Goal: Task Accomplishment & Management: Use online tool/utility

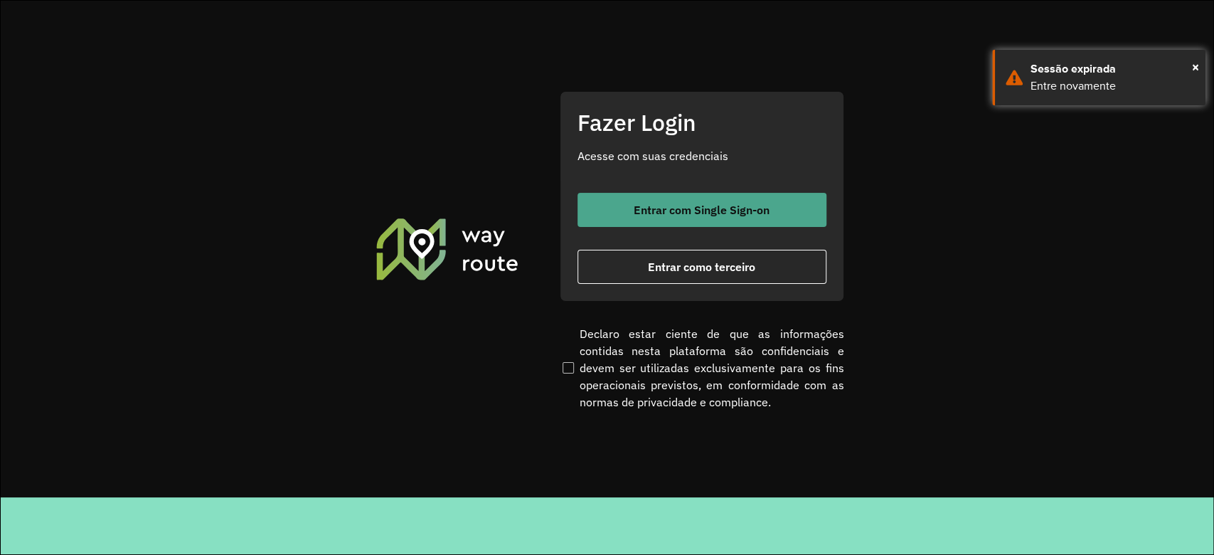
click at [724, 209] on span "Entrar com Single Sign-on" at bounding box center [702, 209] width 136 height 11
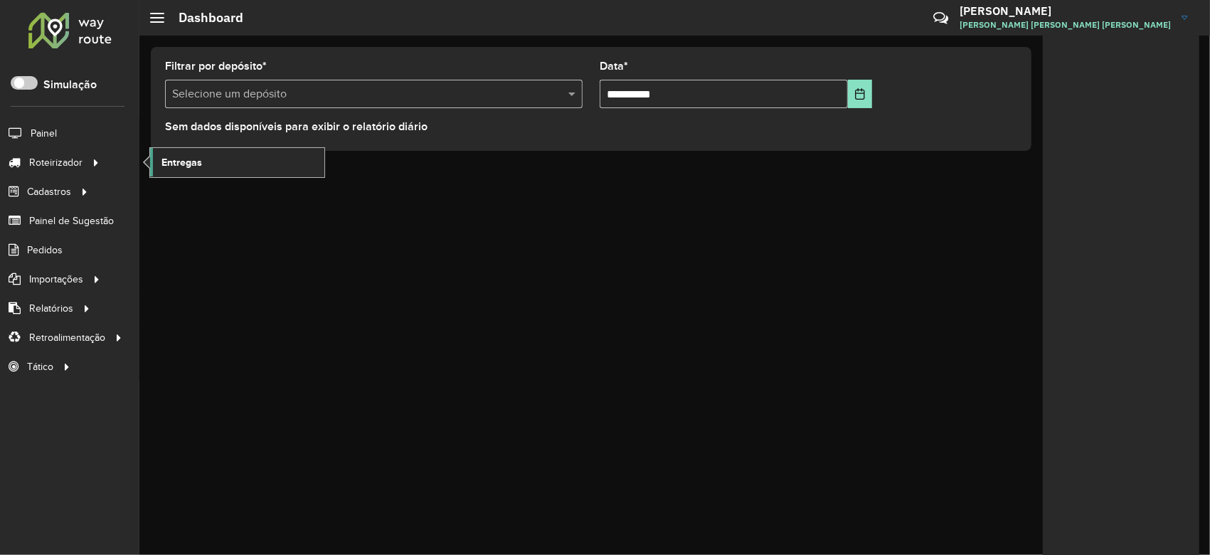
click at [240, 167] on link "Entregas" at bounding box center [237, 162] width 174 height 28
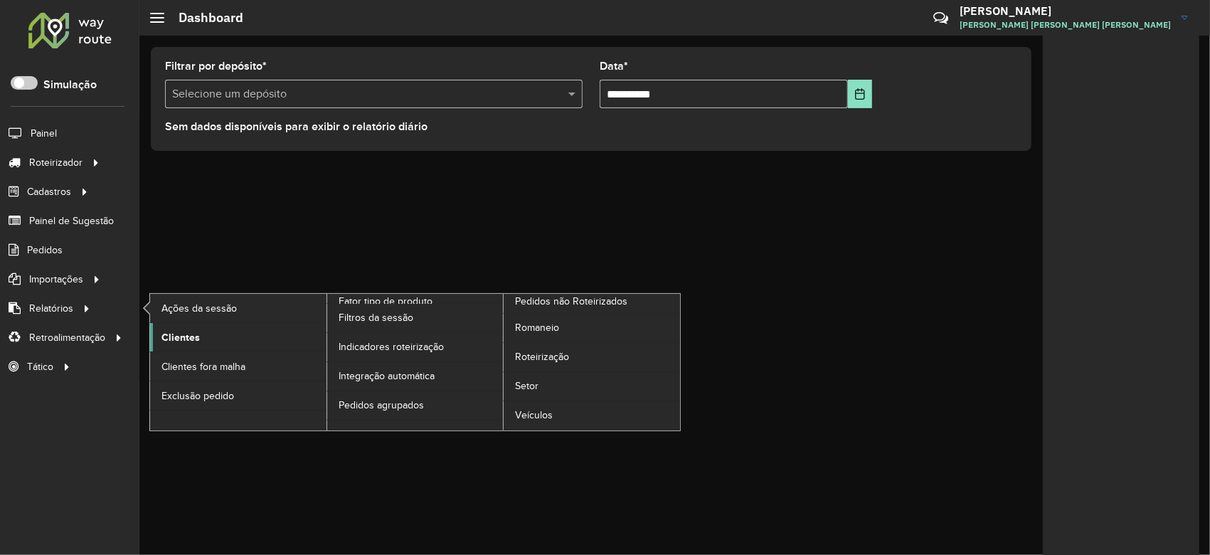
click at [179, 339] on span "Clientes" at bounding box center [180, 337] width 38 height 15
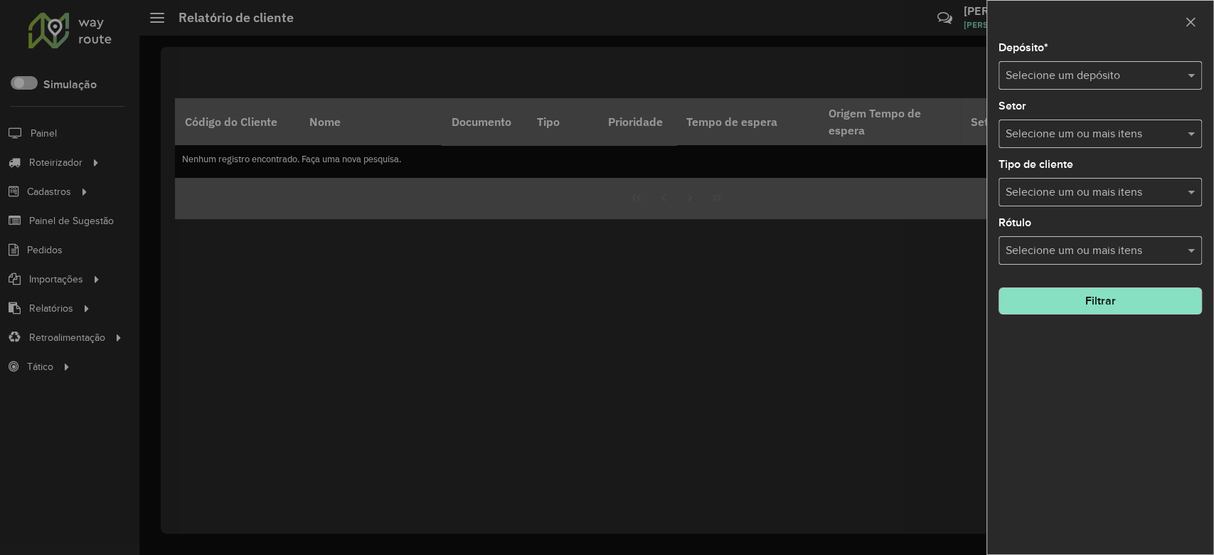
click at [1034, 81] on input "text" at bounding box center [1086, 76] width 161 height 17
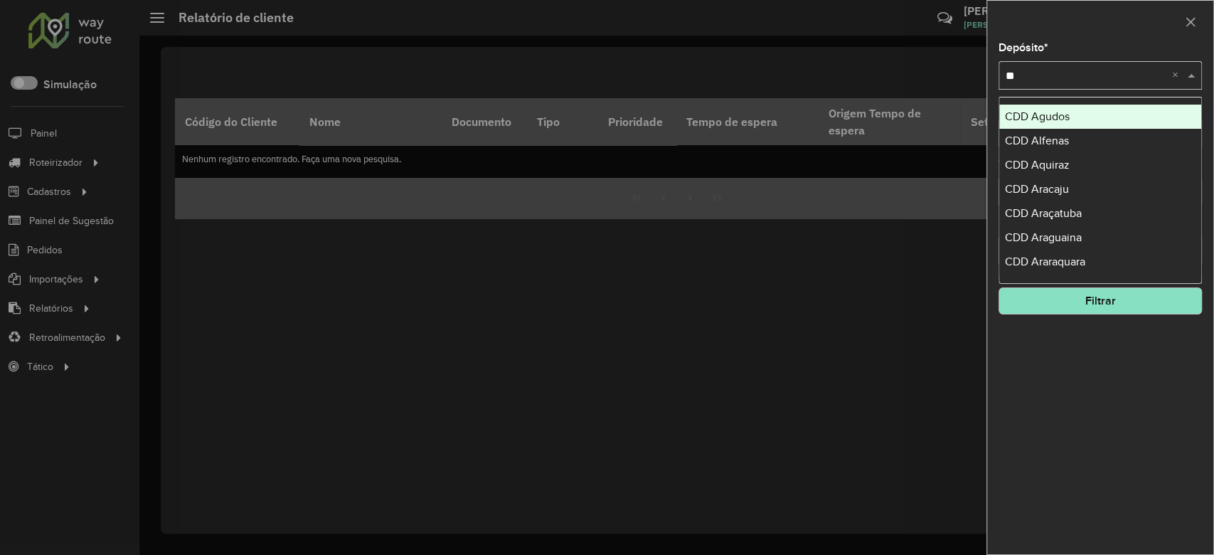
type input "*"
type input "*****"
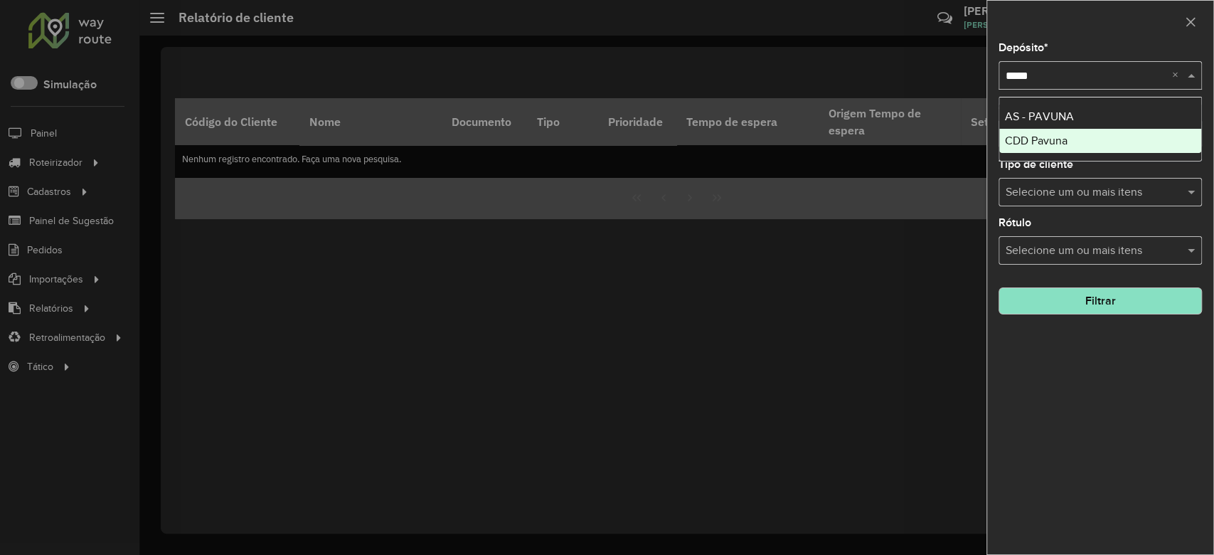
click at [1048, 129] on div "CDD Pavuna" at bounding box center [1100, 141] width 202 height 24
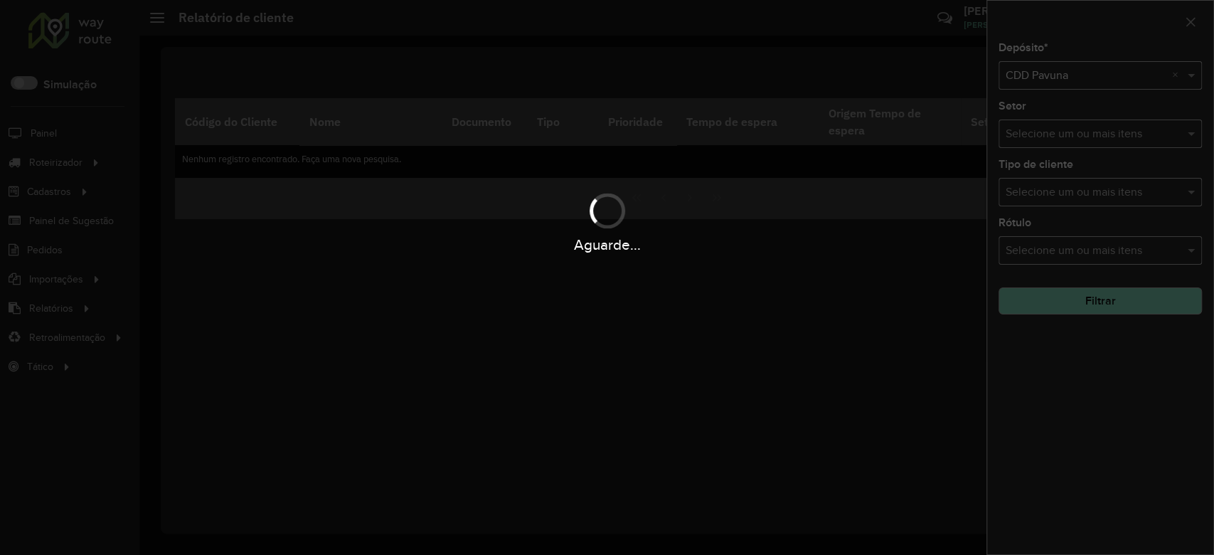
click at [1094, 420] on div "Aguarde..." at bounding box center [607, 277] width 1214 height 555
click at [1091, 413] on div "Aguarde..." at bounding box center [607, 277] width 1214 height 555
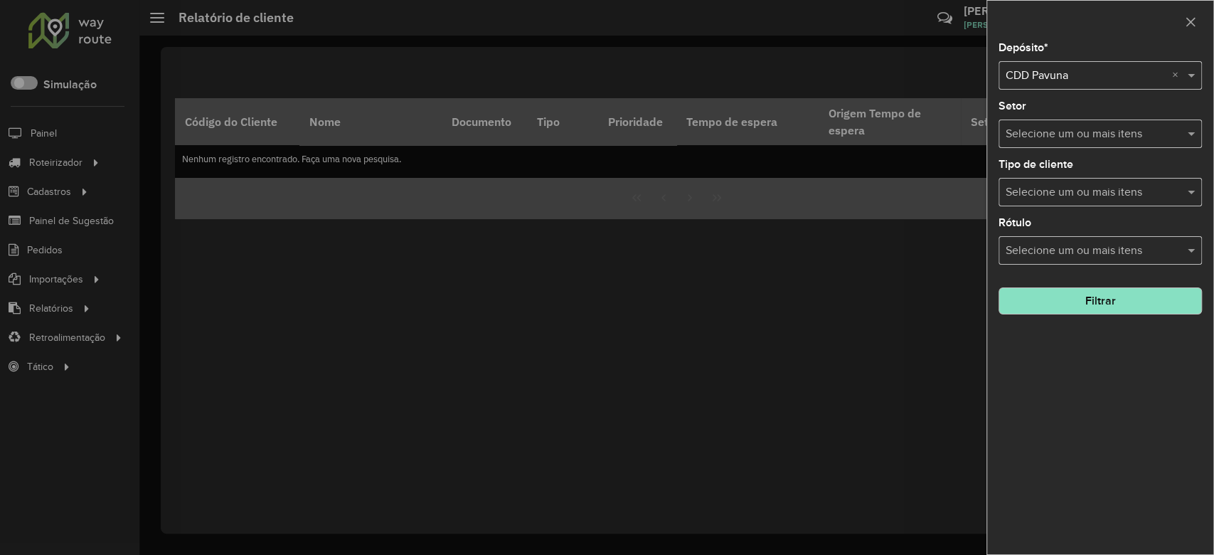
click at [1064, 299] on button "Filtrar" at bounding box center [1100, 300] width 203 height 27
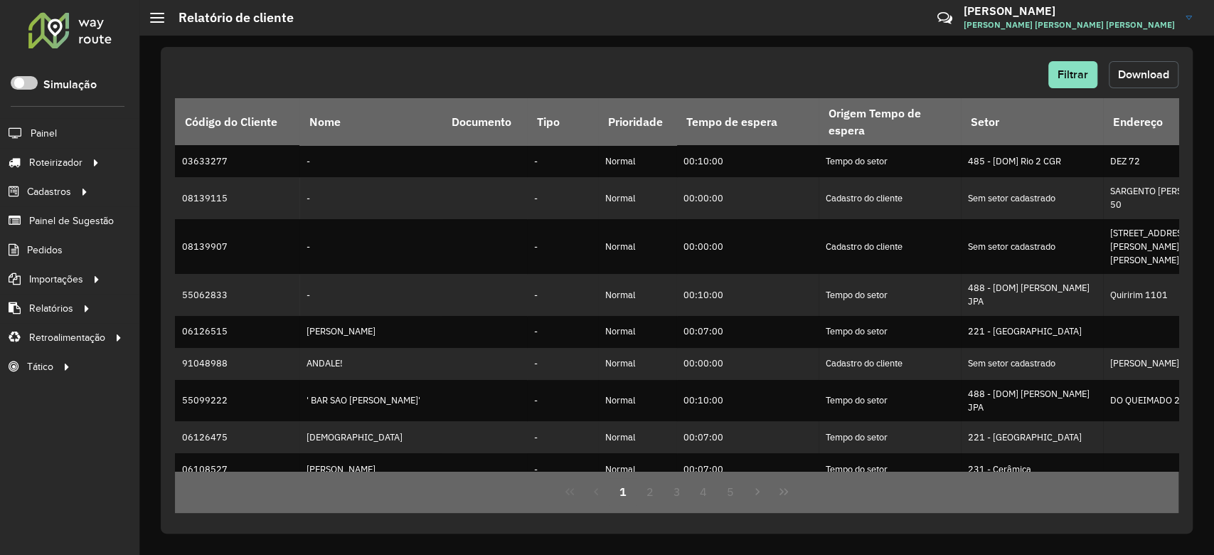
click at [1156, 75] on span "Download" at bounding box center [1143, 74] width 51 height 12
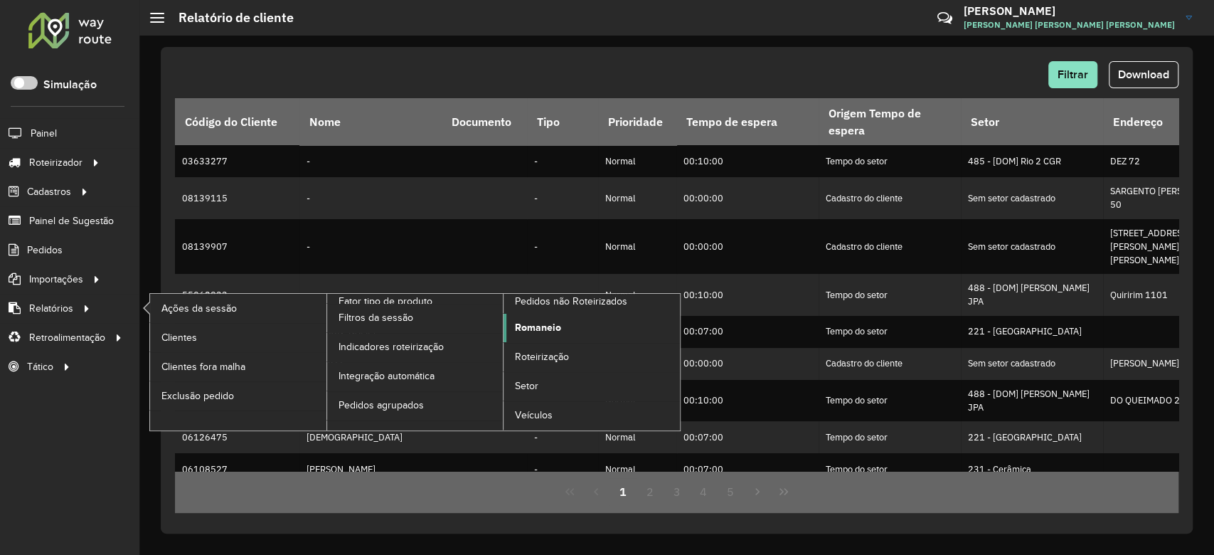
click at [516, 329] on span "Romaneio" at bounding box center [538, 327] width 46 height 15
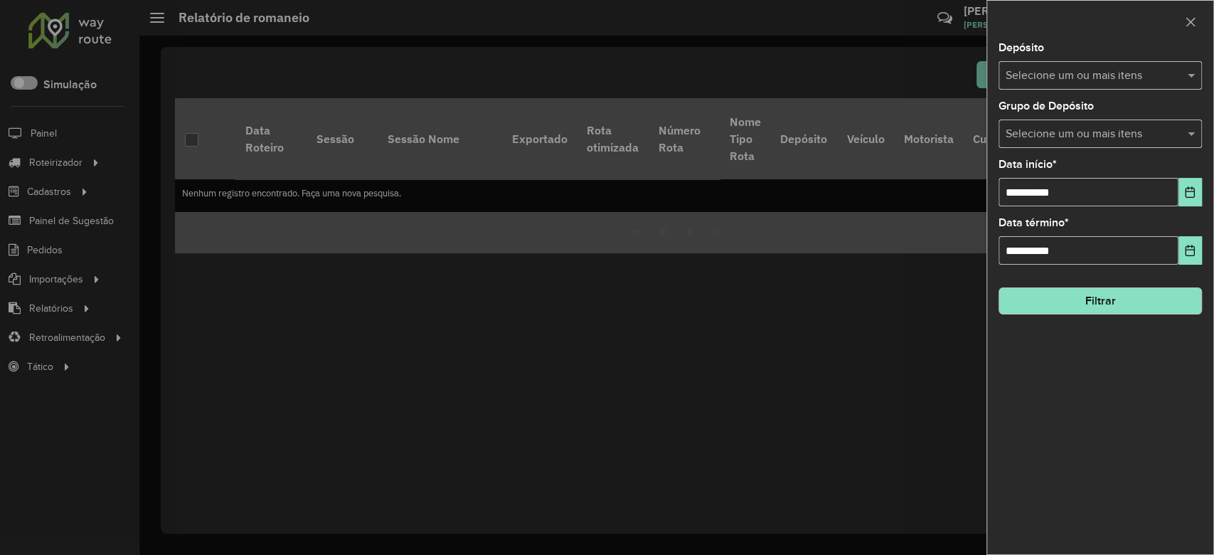
click at [1053, 77] on input "text" at bounding box center [1093, 76] width 182 height 17
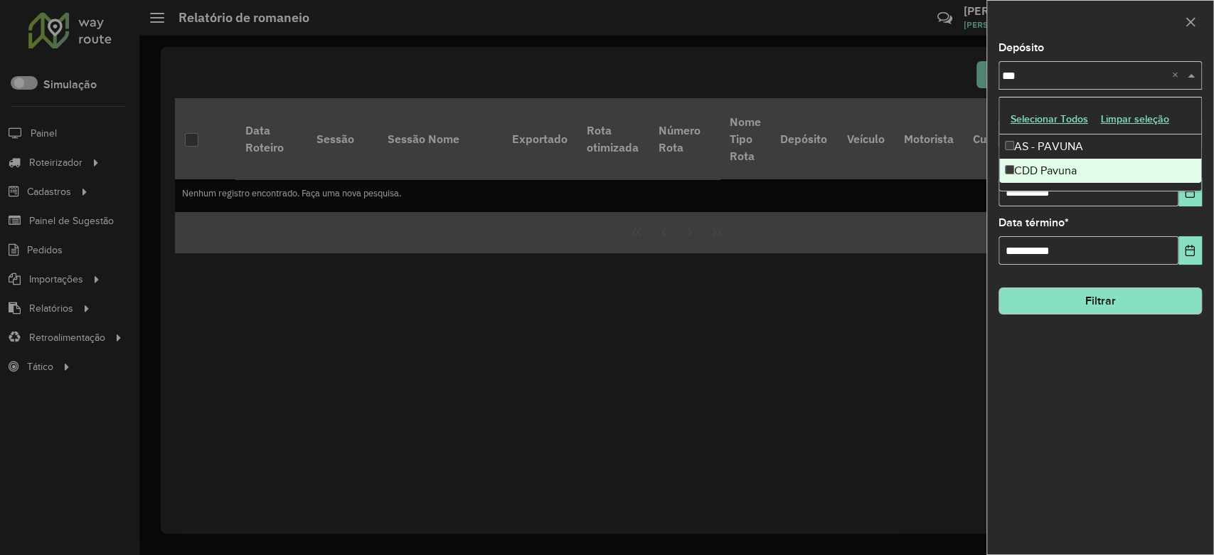
type input "***"
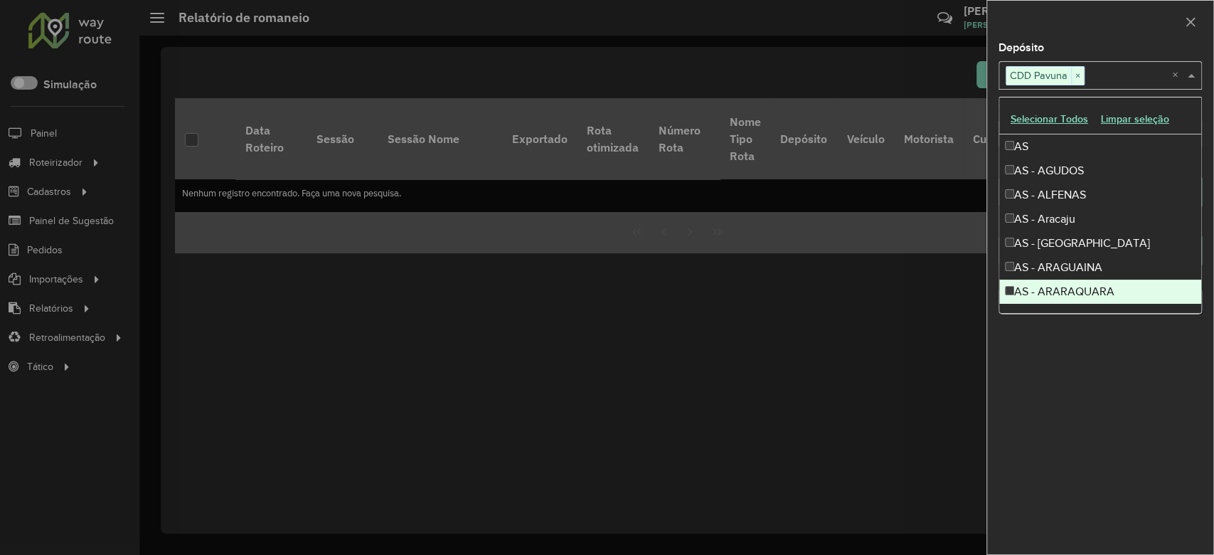
click at [1068, 390] on div "**********" at bounding box center [1100, 298] width 226 height 511
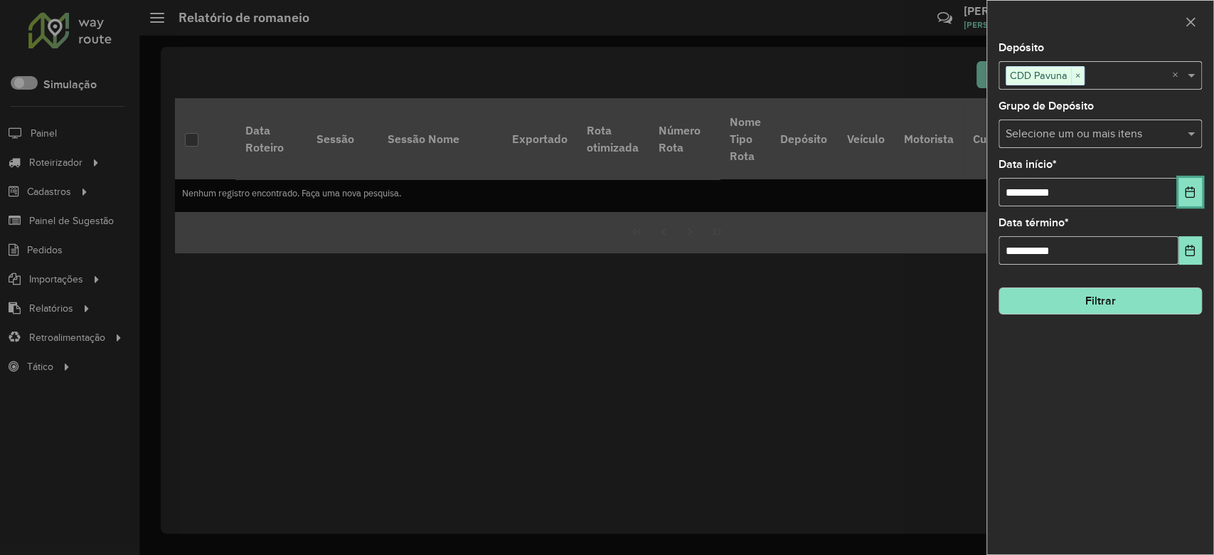
click at [1184, 198] on button "Choose Date" at bounding box center [1190, 192] width 23 height 28
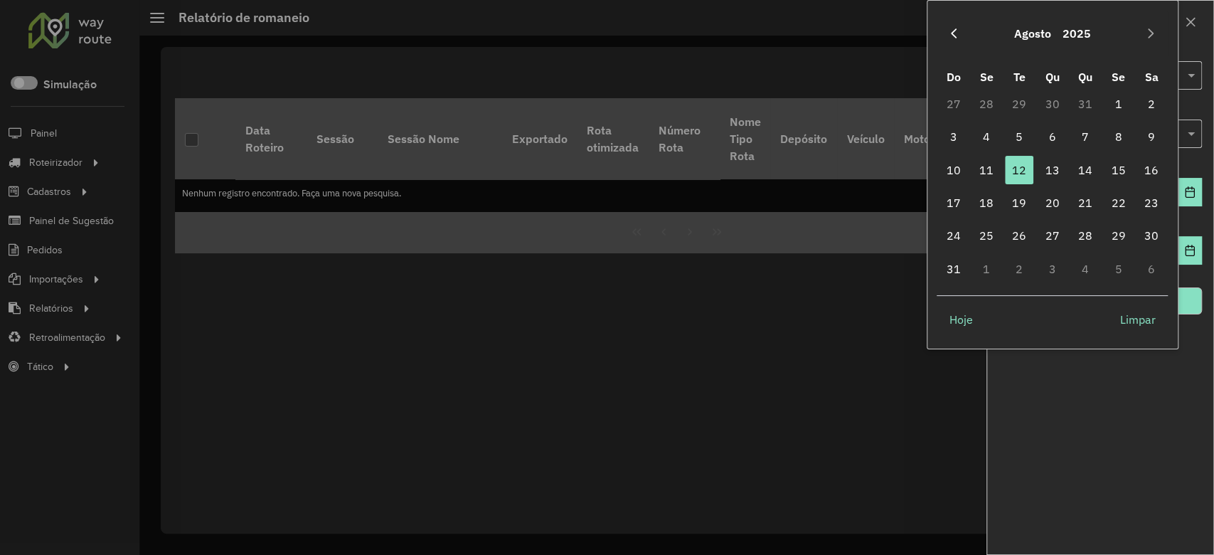
click at [955, 29] on icon "Previous Month" at bounding box center [954, 33] width 6 height 10
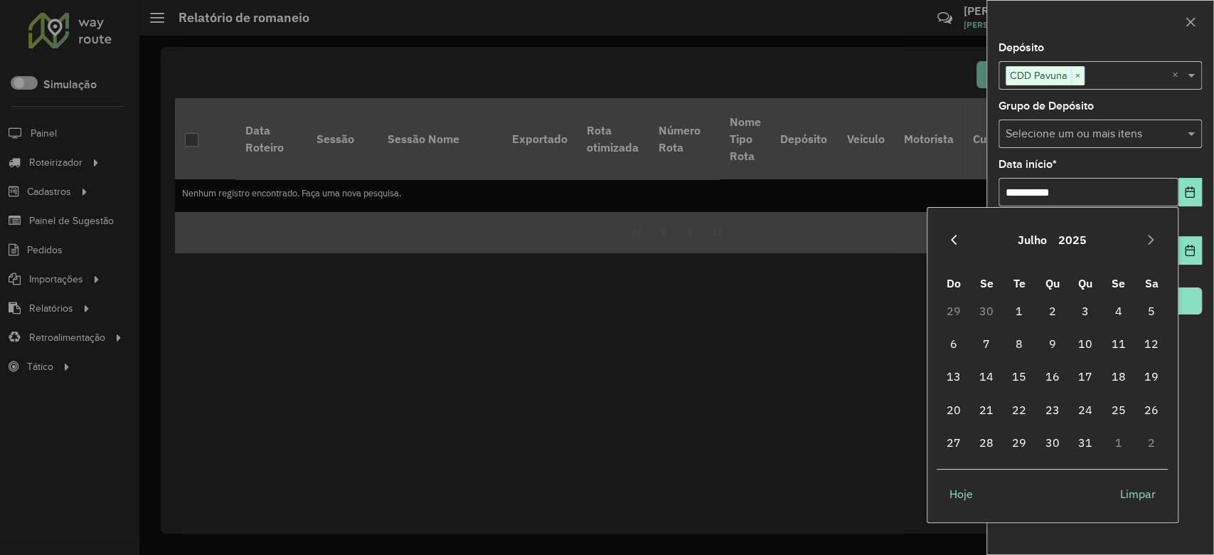
click at [948, 242] on icon "Previous Month" at bounding box center [953, 239] width 11 height 11
click at [948, 241] on icon "Previous Month" at bounding box center [953, 239] width 11 height 11
click at [1091, 314] on span "1" at bounding box center [1085, 311] width 28 height 28
type input "**********"
click at [1089, 441] on div "**********" at bounding box center [1100, 298] width 226 height 511
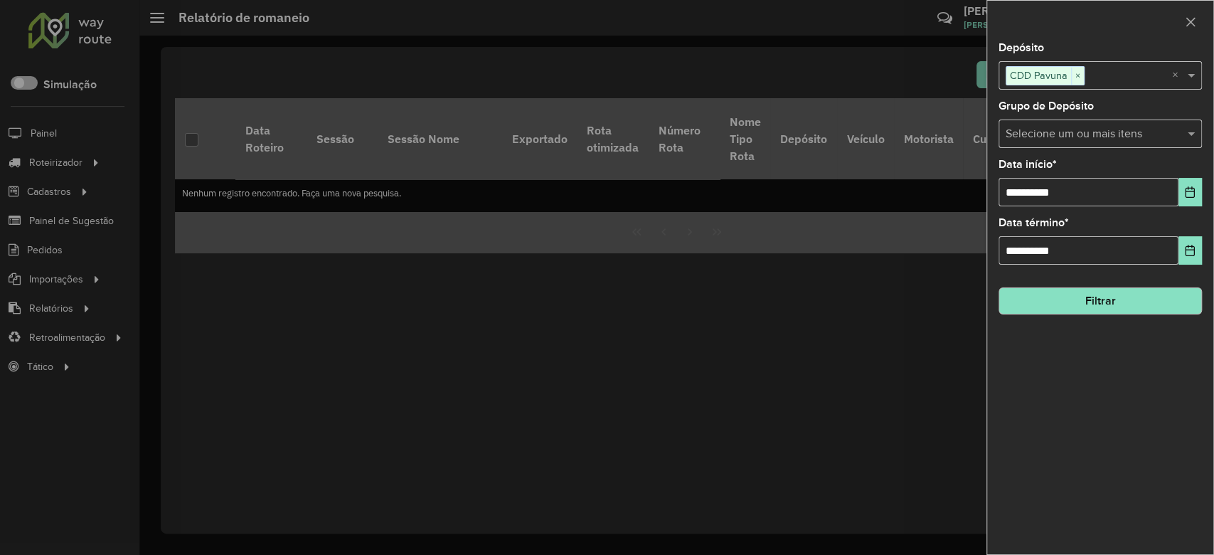
click at [1083, 298] on button "Filtrar" at bounding box center [1100, 300] width 203 height 27
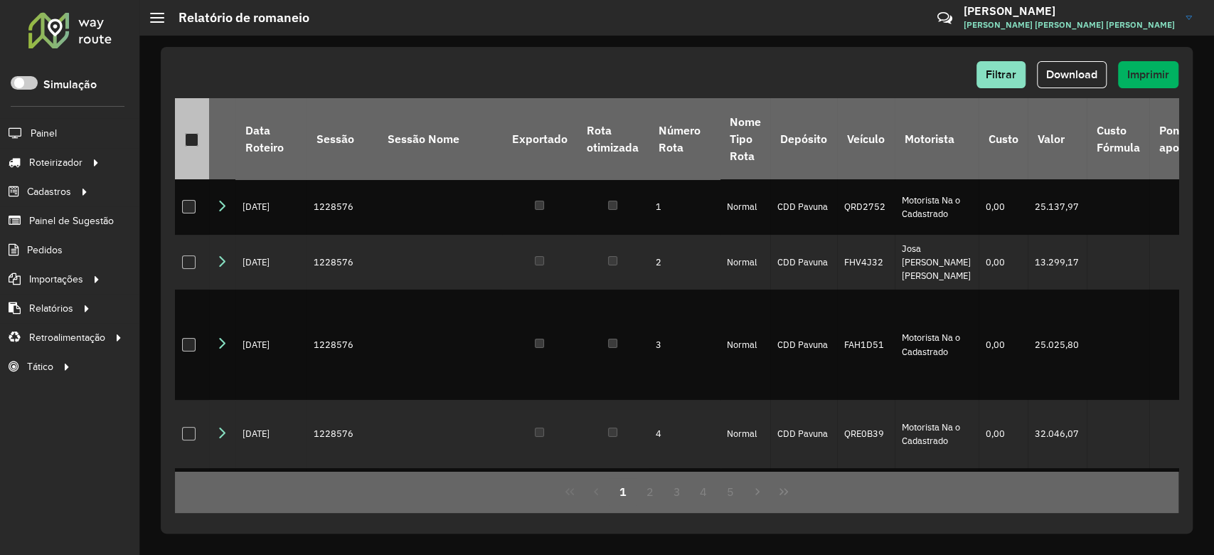
click at [188, 139] on div at bounding box center [192, 140] width 14 height 14
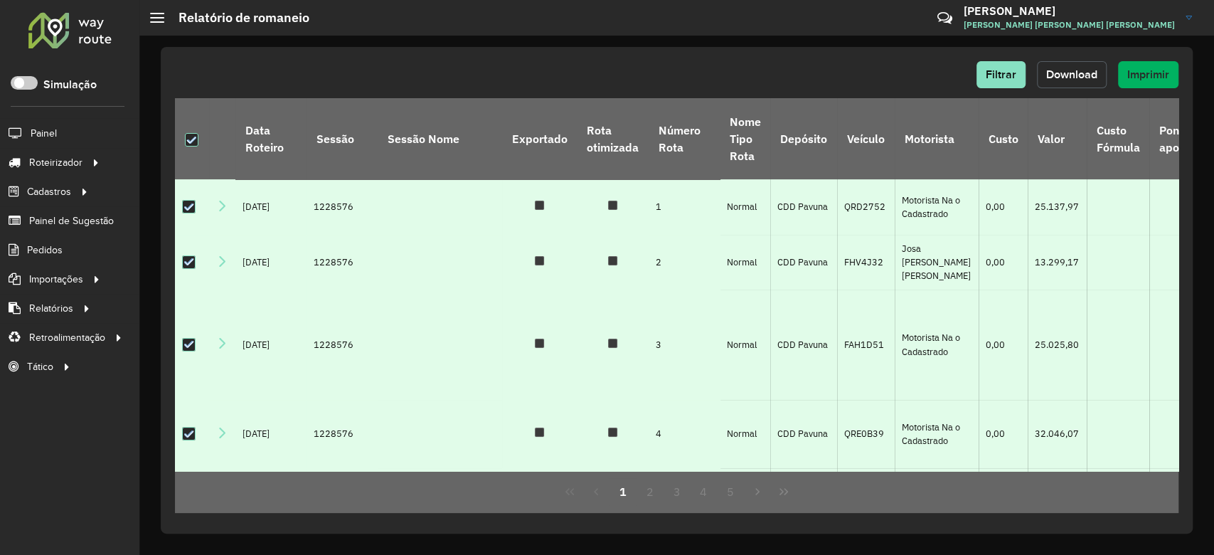
click at [1059, 71] on span "Download" at bounding box center [1071, 74] width 51 height 12
click at [167, 162] on span "Entregas" at bounding box center [181, 162] width 41 height 15
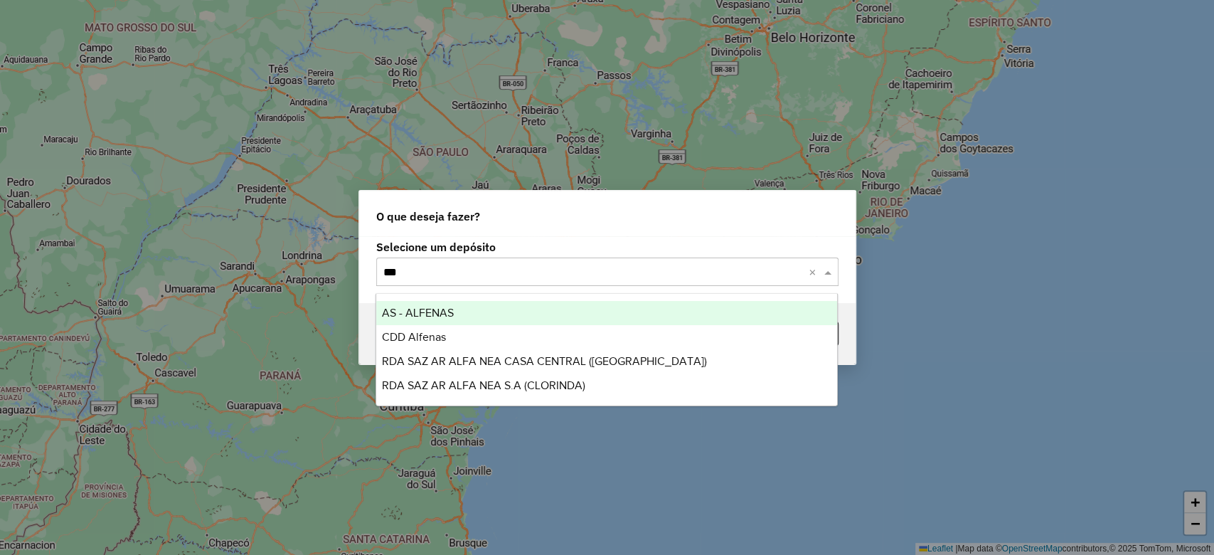
type input "****"
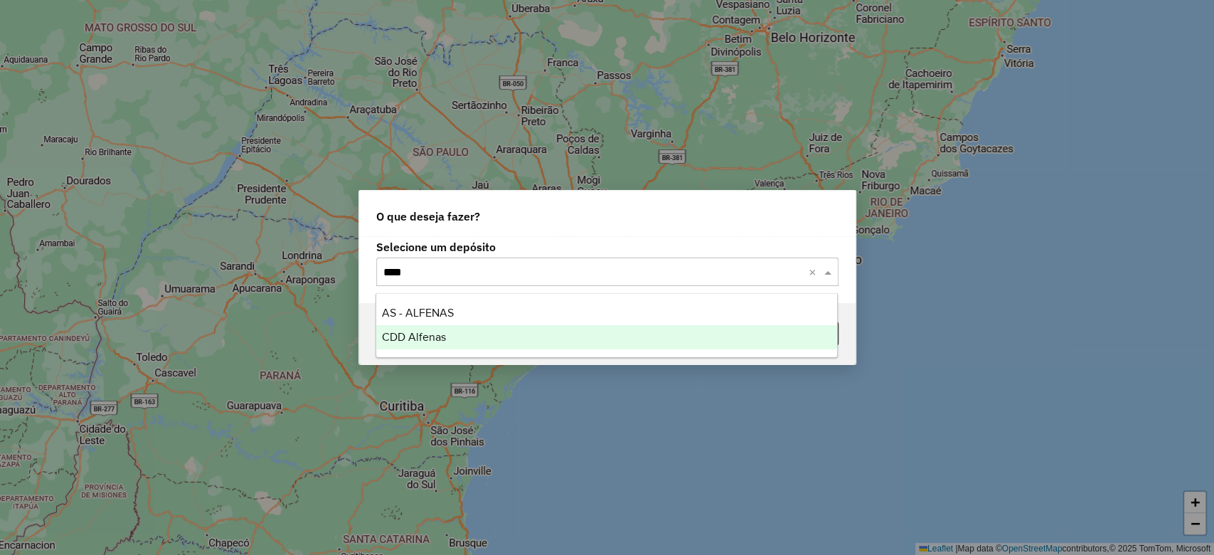
click at [397, 346] on div "CDD Alfenas" at bounding box center [606, 337] width 461 height 24
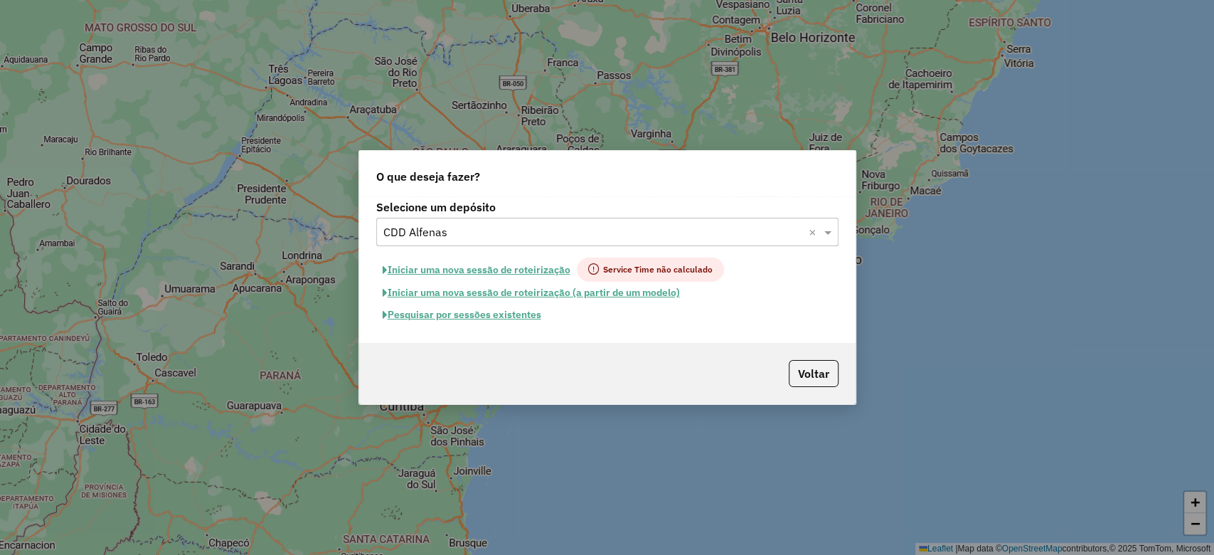
click at [481, 318] on button "Pesquisar por sessões existentes" at bounding box center [461, 315] width 171 height 22
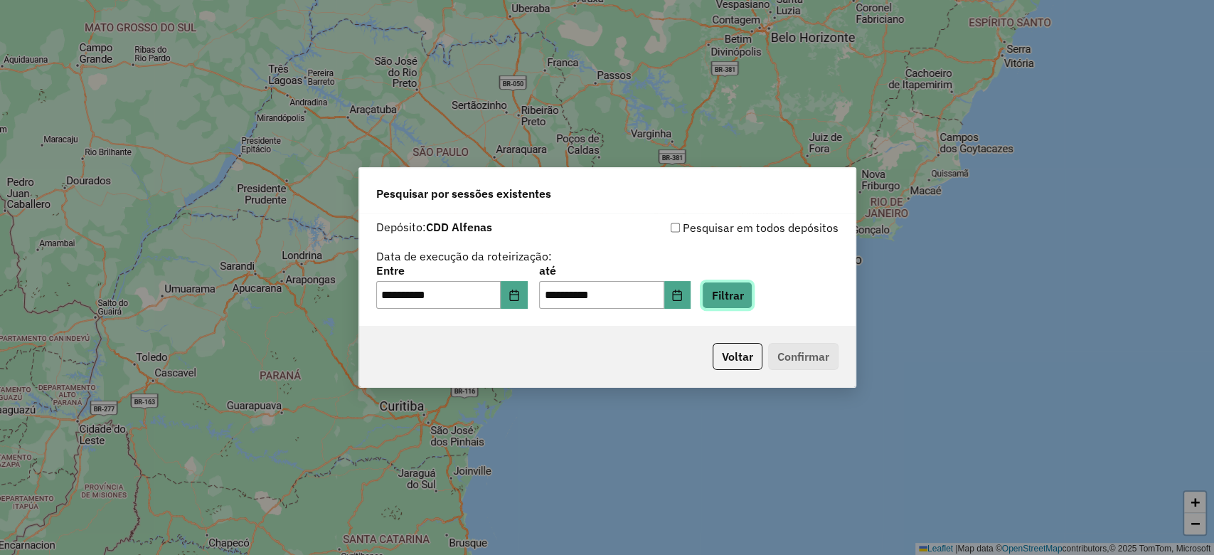
click at [740, 302] on button "Filtrar" at bounding box center [727, 295] width 51 height 27
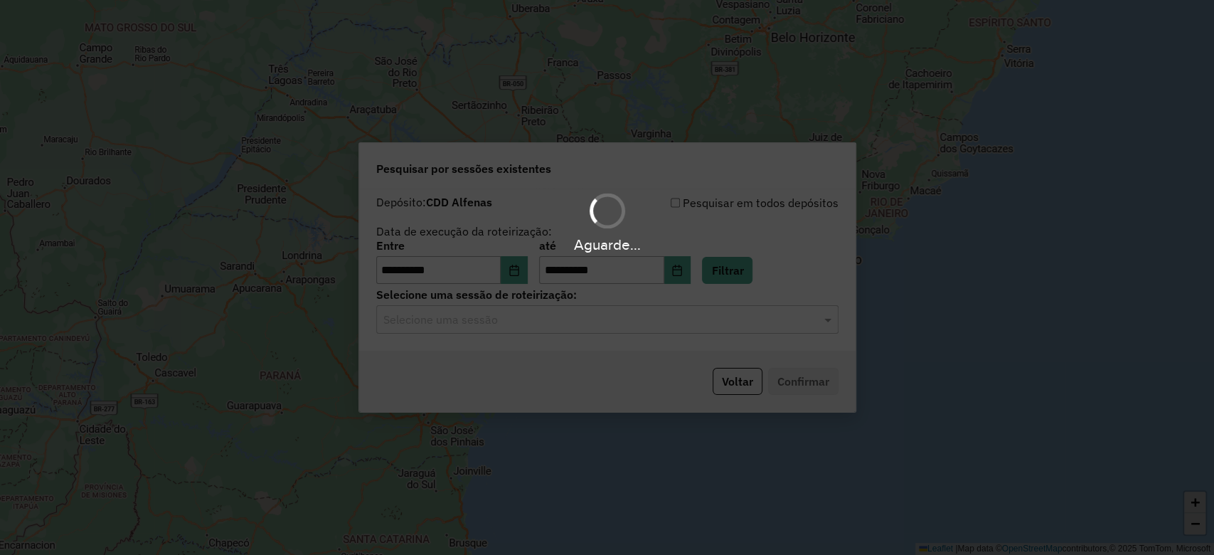
click at [578, 322] on div "Aguarde..." at bounding box center [607, 277] width 1214 height 555
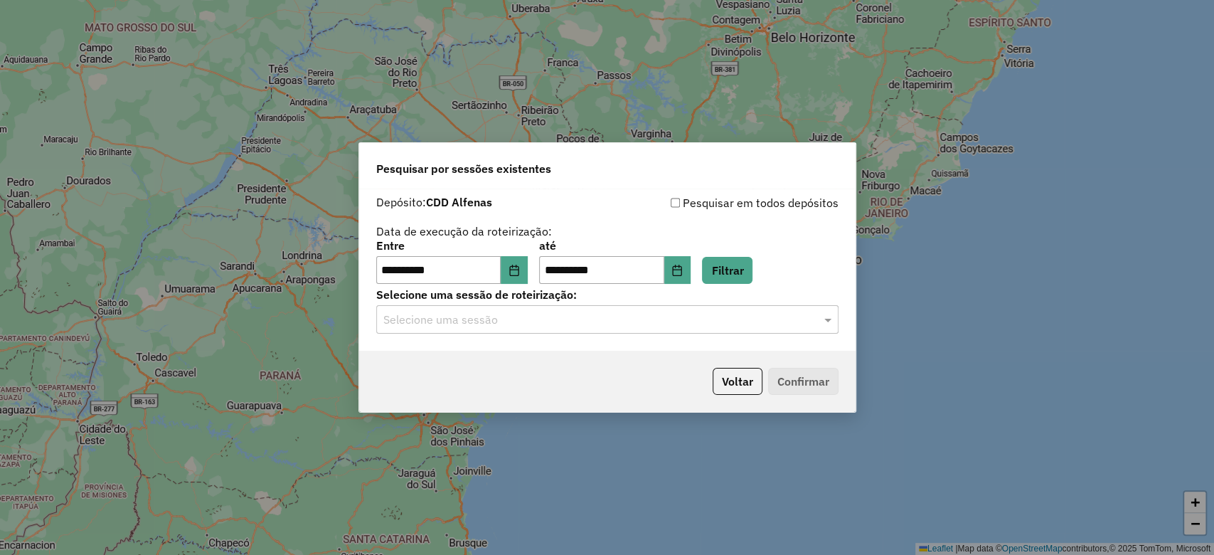
click at [578, 320] on input "text" at bounding box center [593, 320] width 420 height 17
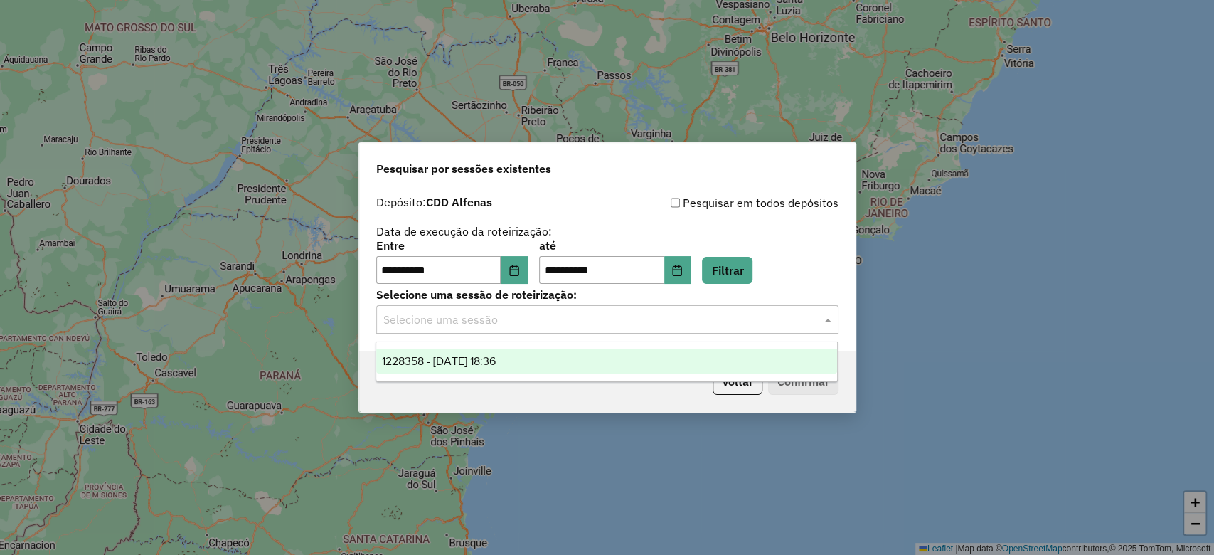
click at [585, 356] on div "1228358 - 12/08/2025 18:36" at bounding box center [606, 361] width 461 height 24
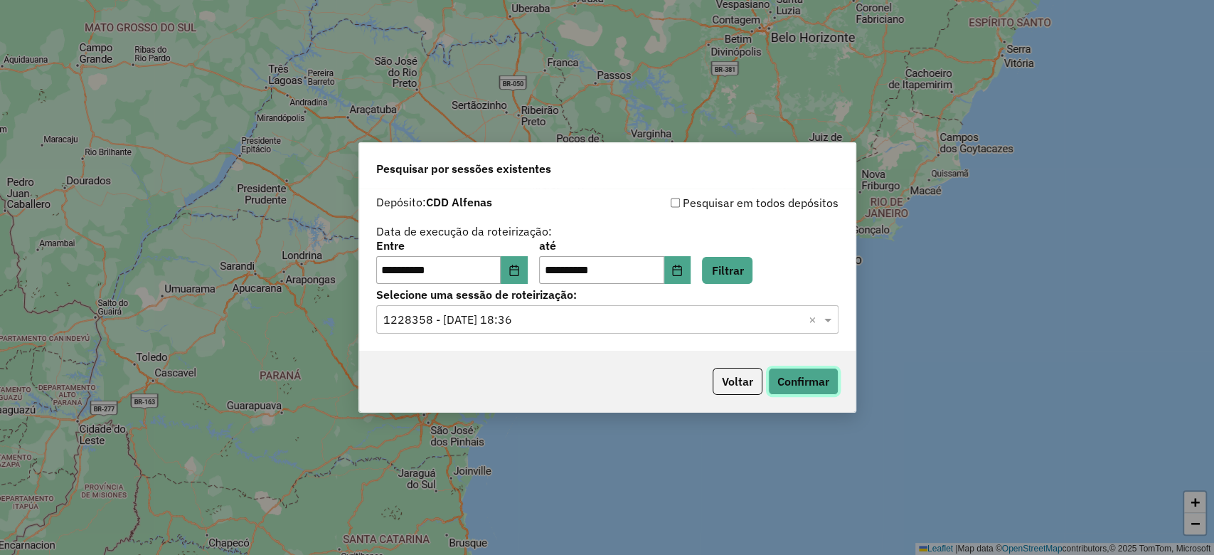
click at [808, 370] on button "Confirmar" at bounding box center [803, 381] width 70 height 27
click at [723, 384] on button "Voltar" at bounding box center [738, 381] width 50 height 27
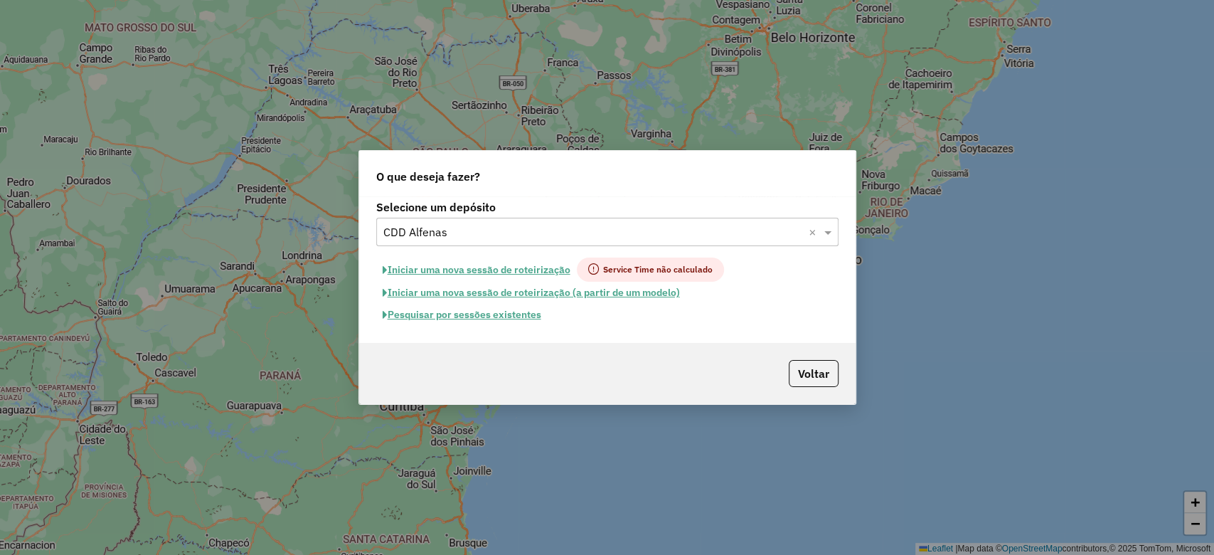
click at [494, 231] on input "text" at bounding box center [593, 232] width 420 height 17
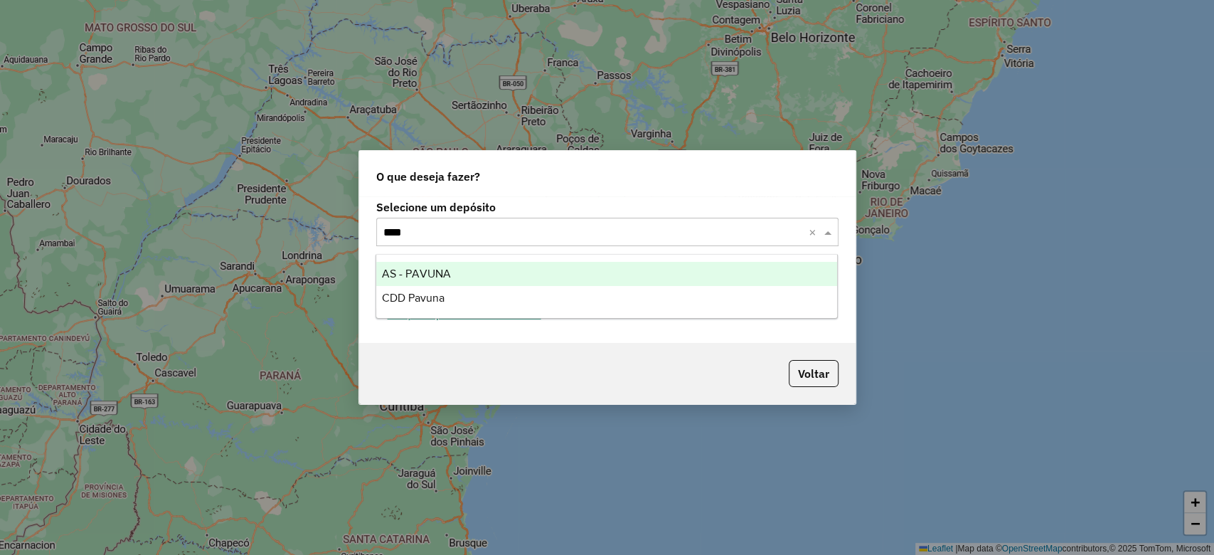
type input "*****"
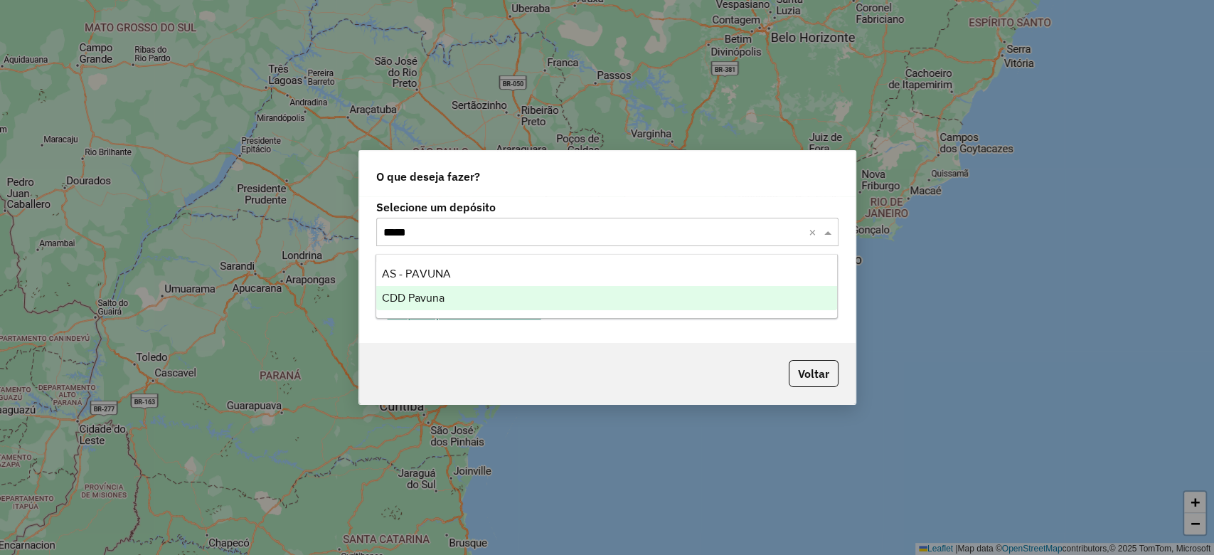
click at [485, 303] on div "CDD Pavuna" at bounding box center [606, 298] width 461 height 24
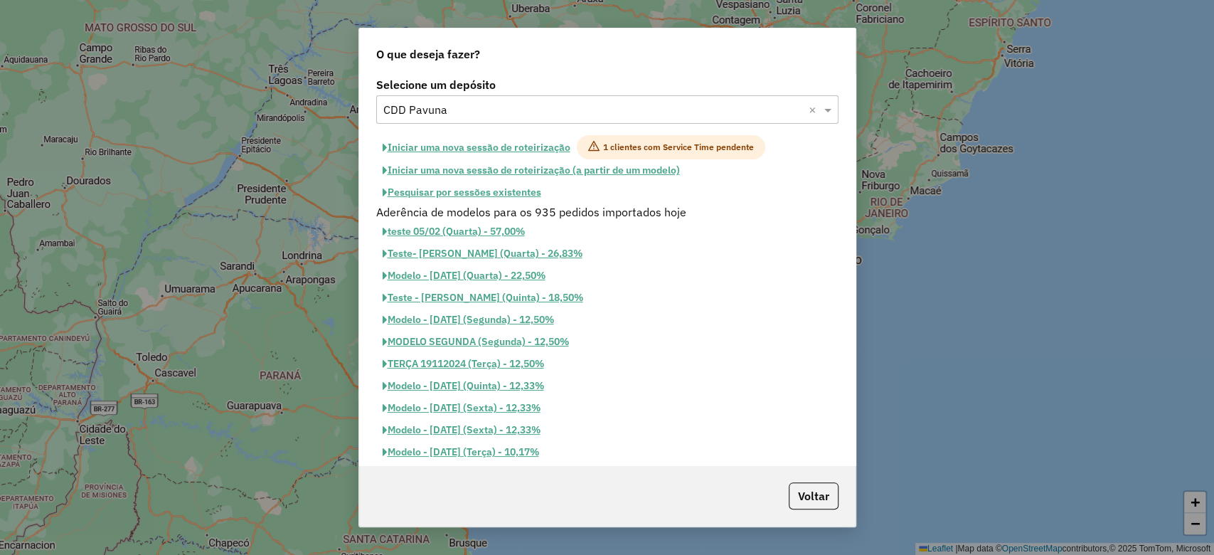
click at [524, 190] on button "Pesquisar por sessões existentes" at bounding box center [461, 192] width 171 height 22
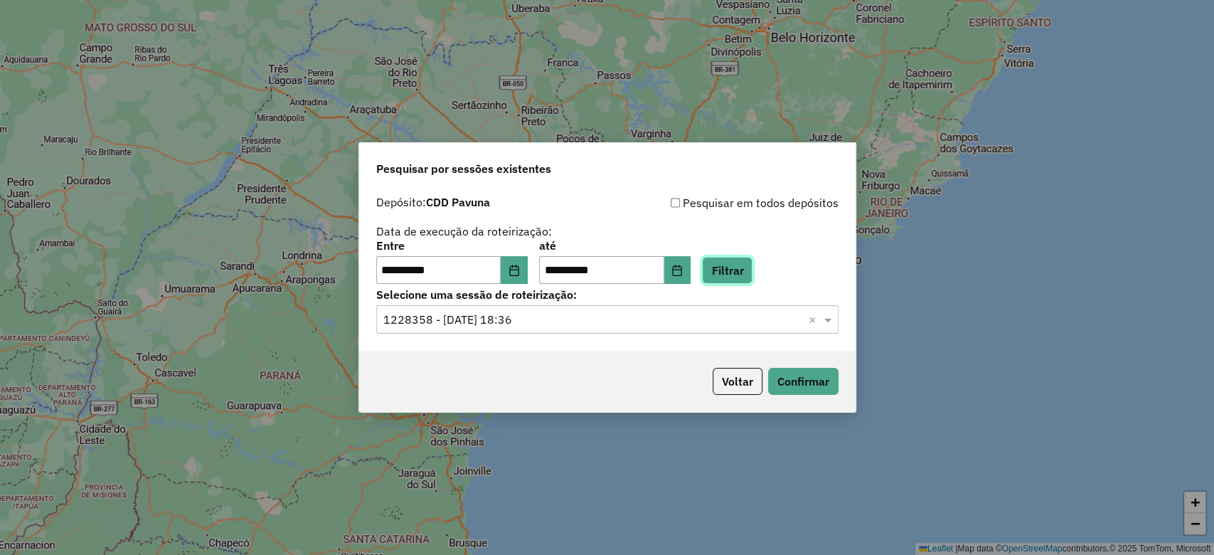
click at [741, 270] on button "Filtrar" at bounding box center [727, 270] width 51 height 27
drag, startPoint x: 505, startPoint y: 326, endPoint x: 506, endPoint y: 333, distance: 7.3
click at [505, 324] on input "text" at bounding box center [593, 320] width 420 height 17
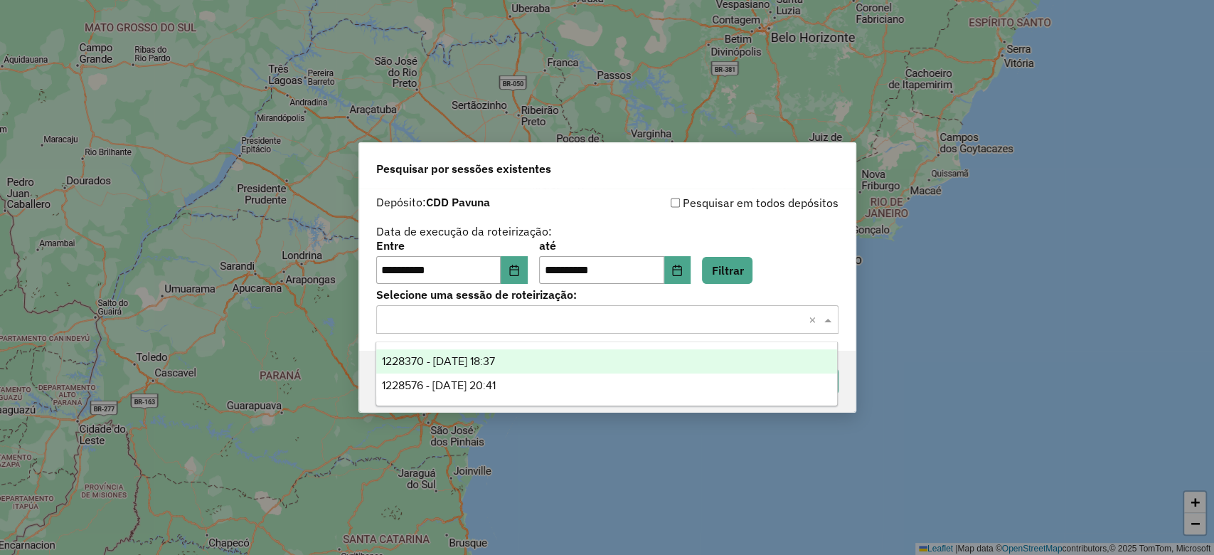
click at [524, 359] on div "1228370 - 12/08/2025 18:37" at bounding box center [606, 361] width 461 height 24
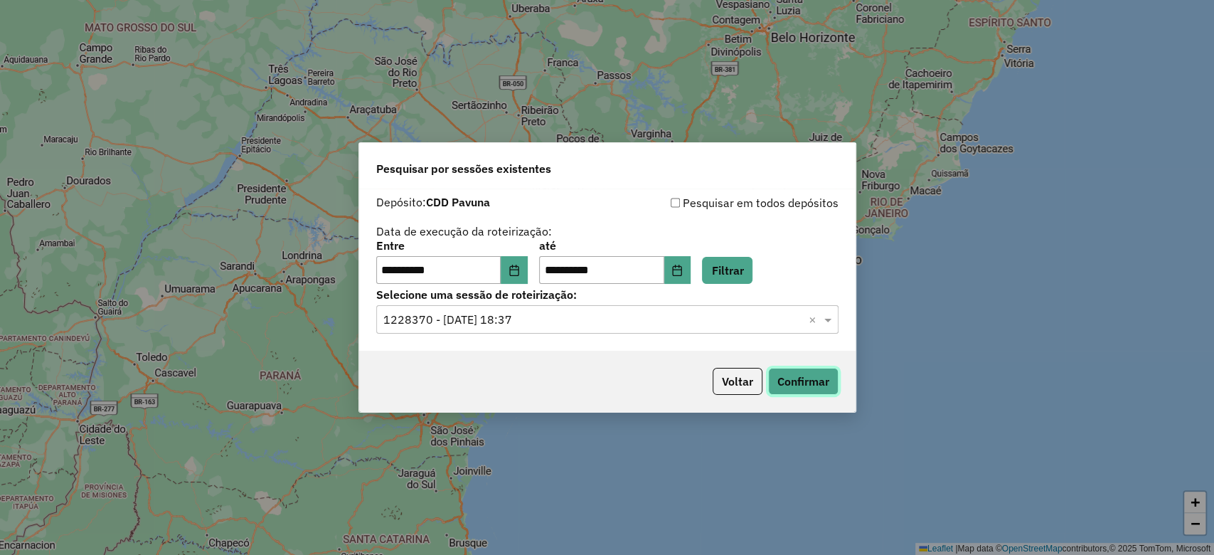
click at [797, 377] on button "Confirmar" at bounding box center [803, 381] width 70 height 27
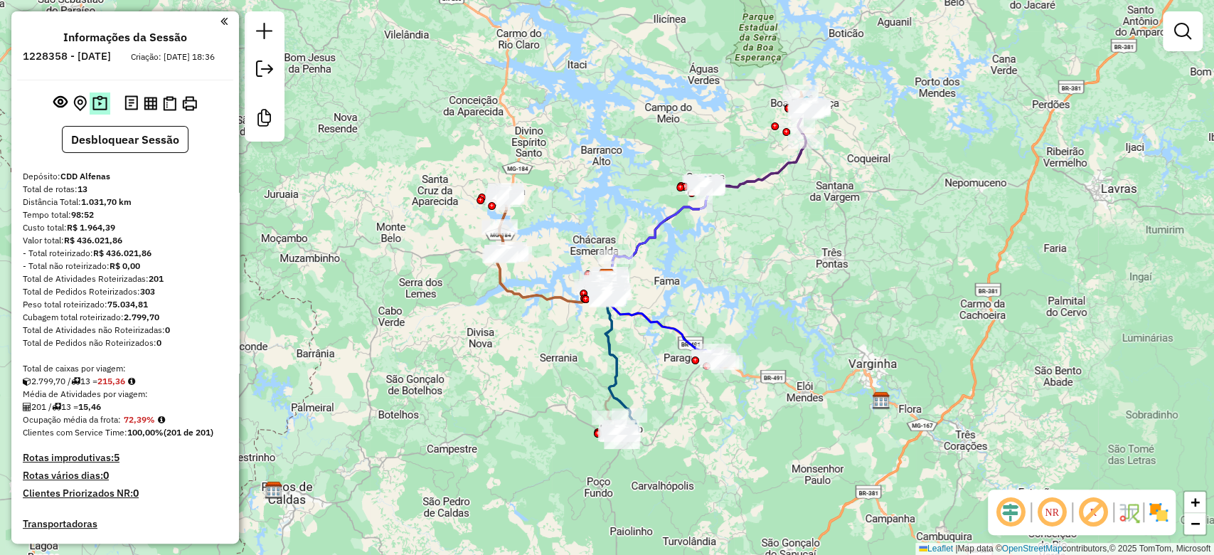
click at [97, 112] on img at bounding box center [99, 103] width 15 height 16
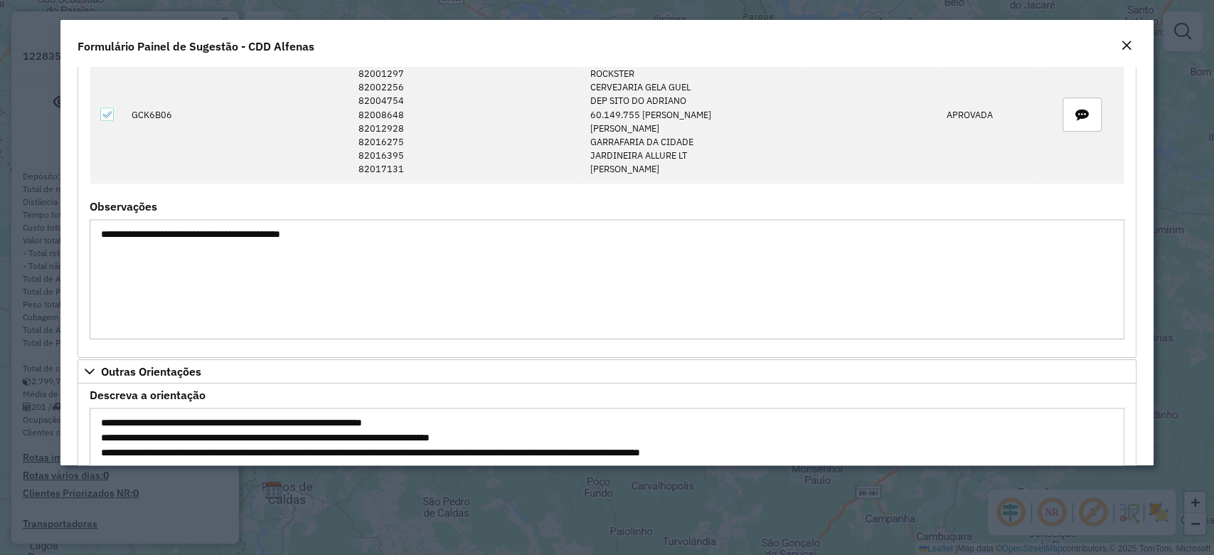
scroll to position [1199, 0]
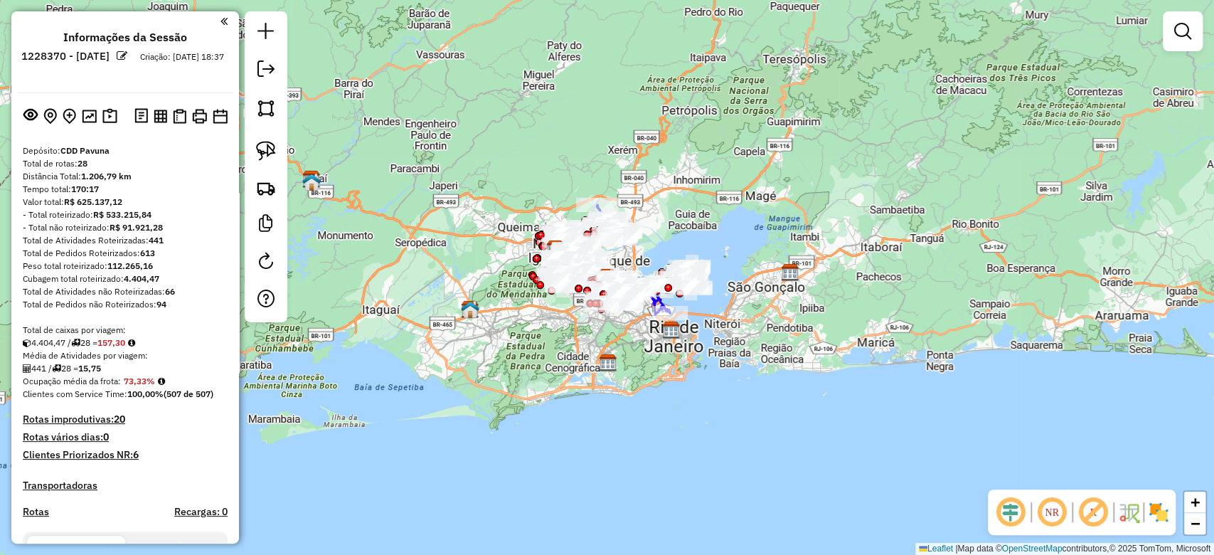
click at [1005, 511] on em at bounding box center [1011, 512] width 34 height 34
click at [1097, 516] on em at bounding box center [1093, 512] width 34 height 34
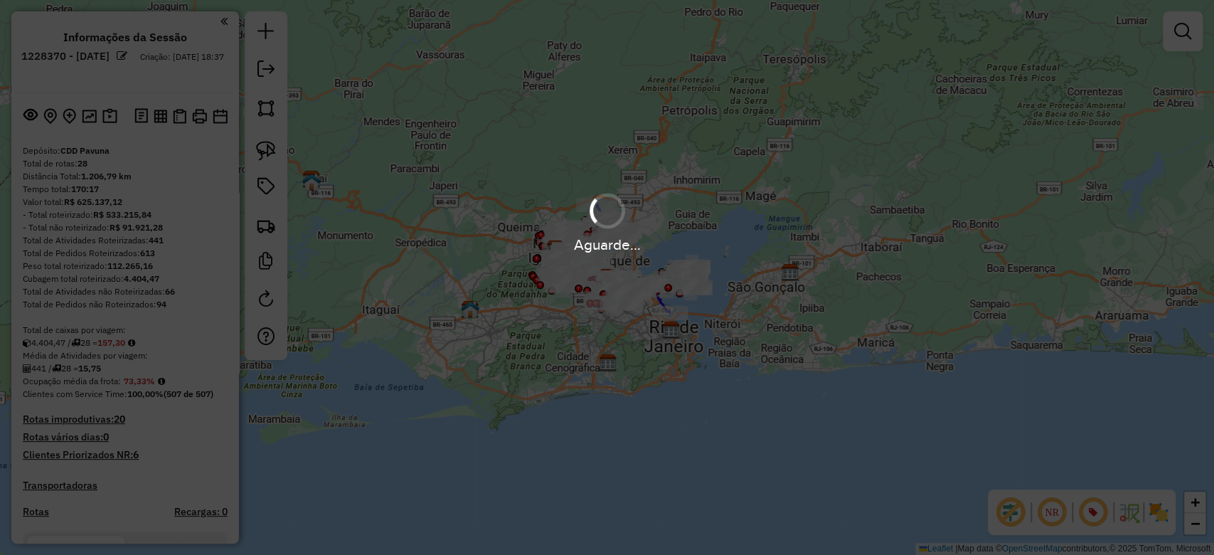
click at [1155, 507] on div "Aguarde..." at bounding box center [607, 277] width 1214 height 555
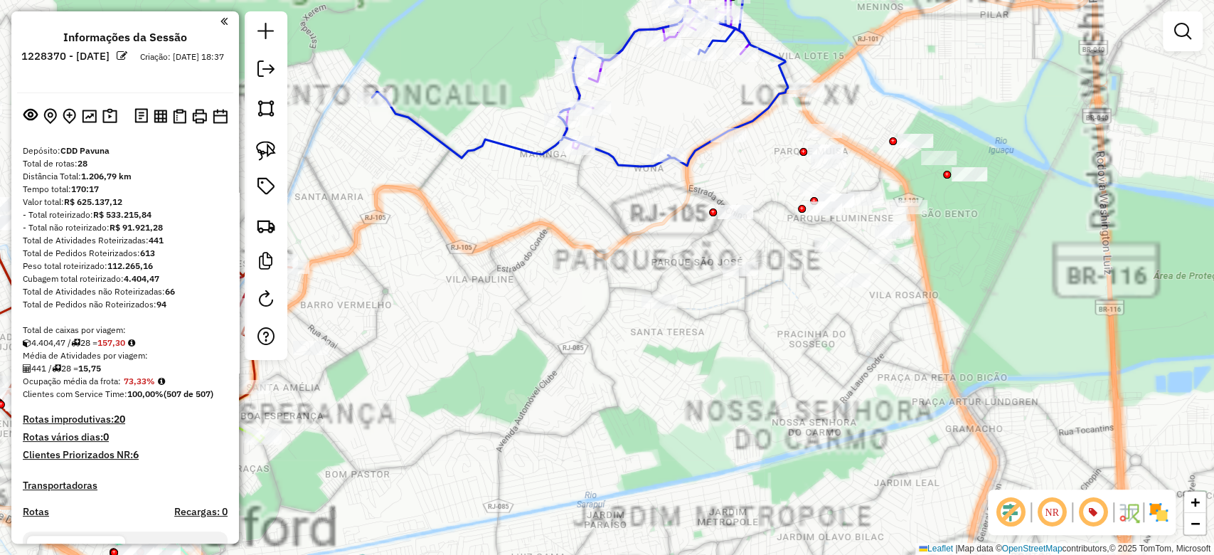
drag, startPoint x: 647, startPoint y: 364, endPoint x: 759, endPoint y: 371, distance: 112.6
click at [759, 371] on div "Janela de atendimento Grade de atendimento Capacidade Transportadoras Veículos …" at bounding box center [607, 277] width 1214 height 555
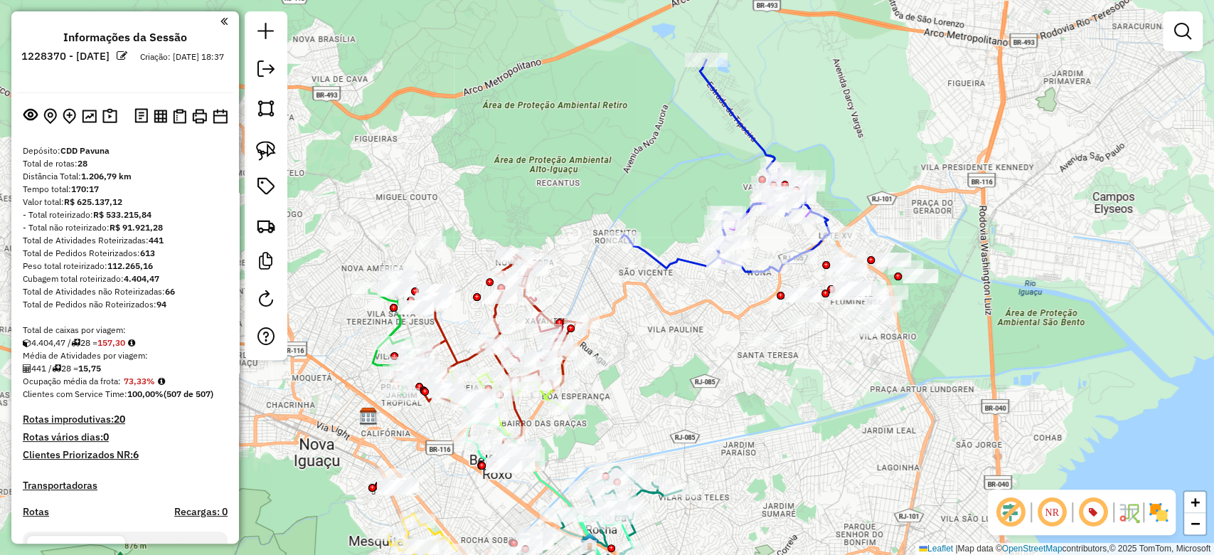
click at [1152, 510] on img at bounding box center [1158, 512] width 23 height 23
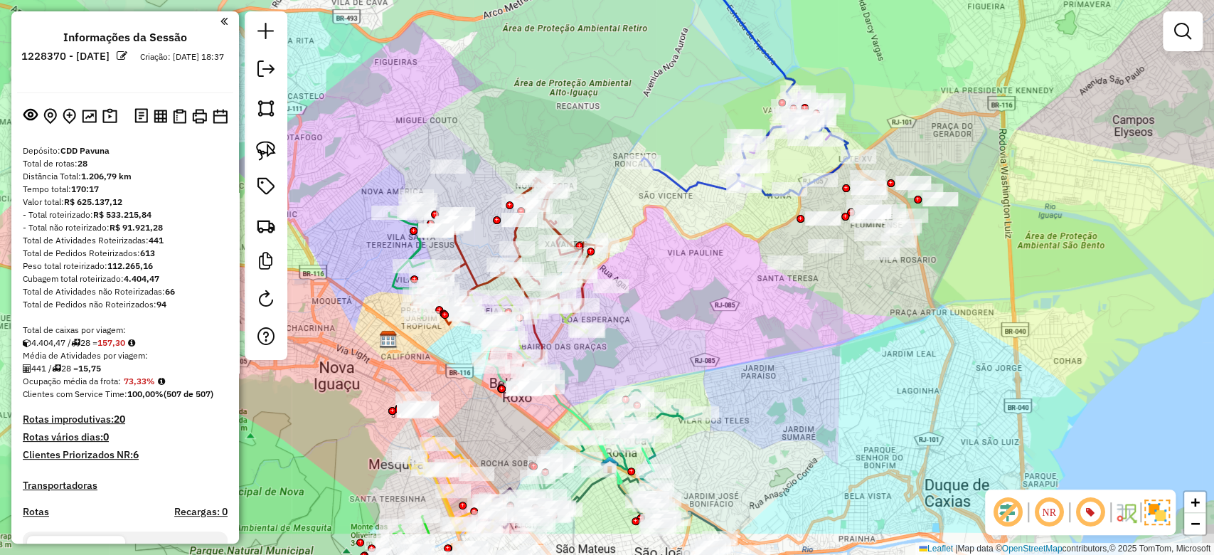
drag, startPoint x: 790, startPoint y: 407, endPoint x: 807, endPoint y: 334, distance: 75.2
click at [807, 334] on div "Janela de atendimento Grade de atendimento Capacidade Transportadoras Veículos …" at bounding box center [607, 277] width 1214 height 555
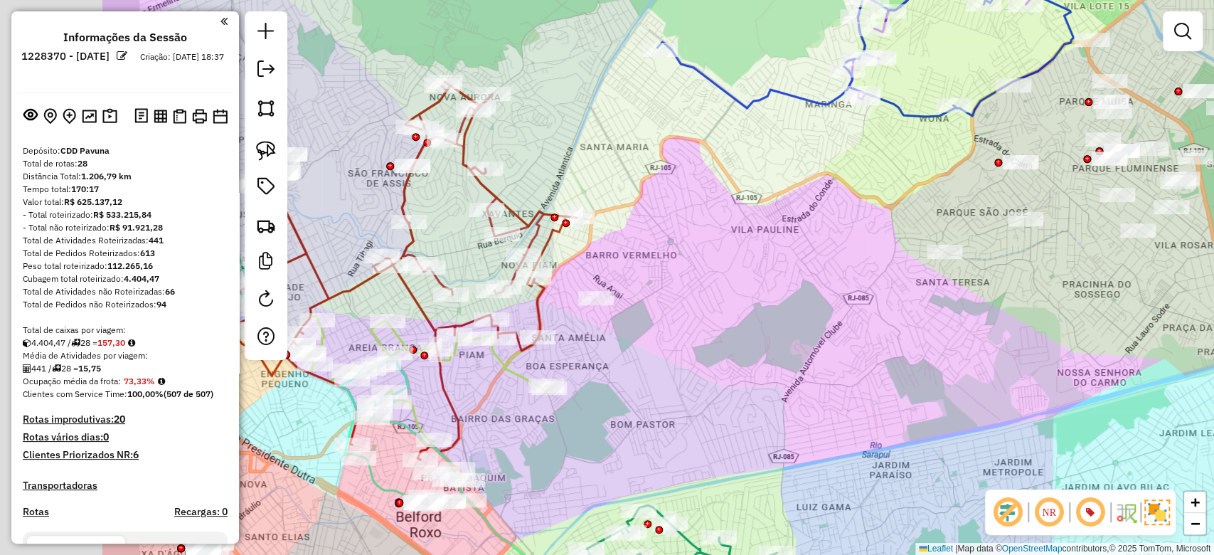
drag, startPoint x: 689, startPoint y: 253, endPoint x: 914, endPoint y: 204, distance: 229.9
click at [914, 206] on div "Janela de atendimento Grade de atendimento Capacidade Transportadoras Veículos …" at bounding box center [607, 277] width 1214 height 555
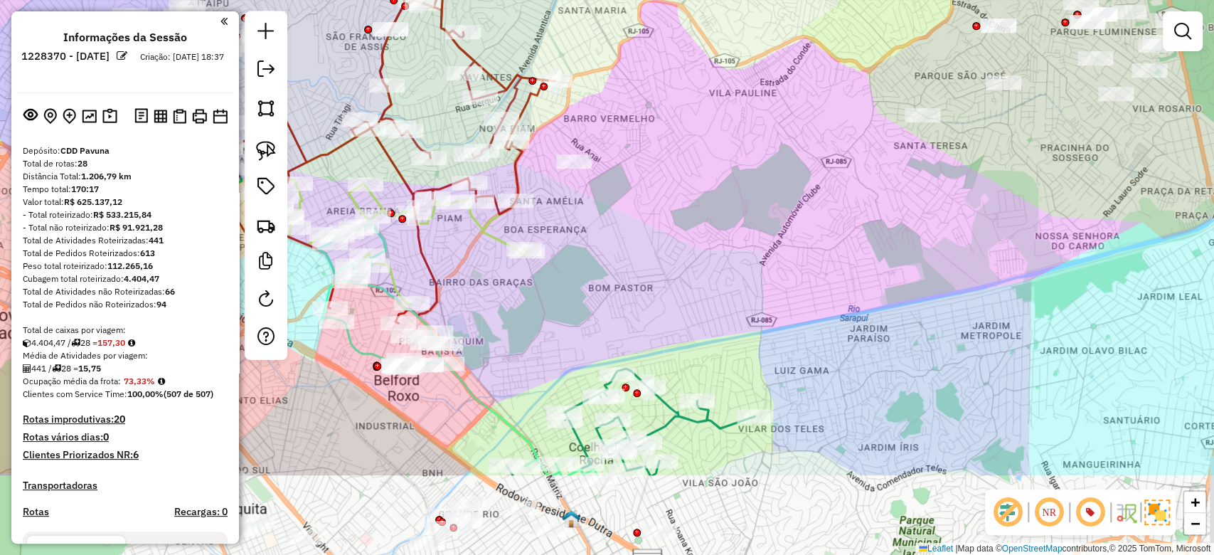
drag, startPoint x: 814, startPoint y: 317, endPoint x: 779, endPoint y: 179, distance: 142.3
click at [779, 179] on div "Janela de atendimento Grade de atendimento Capacidade Transportadoras Veículos …" at bounding box center [607, 277] width 1214 height 555
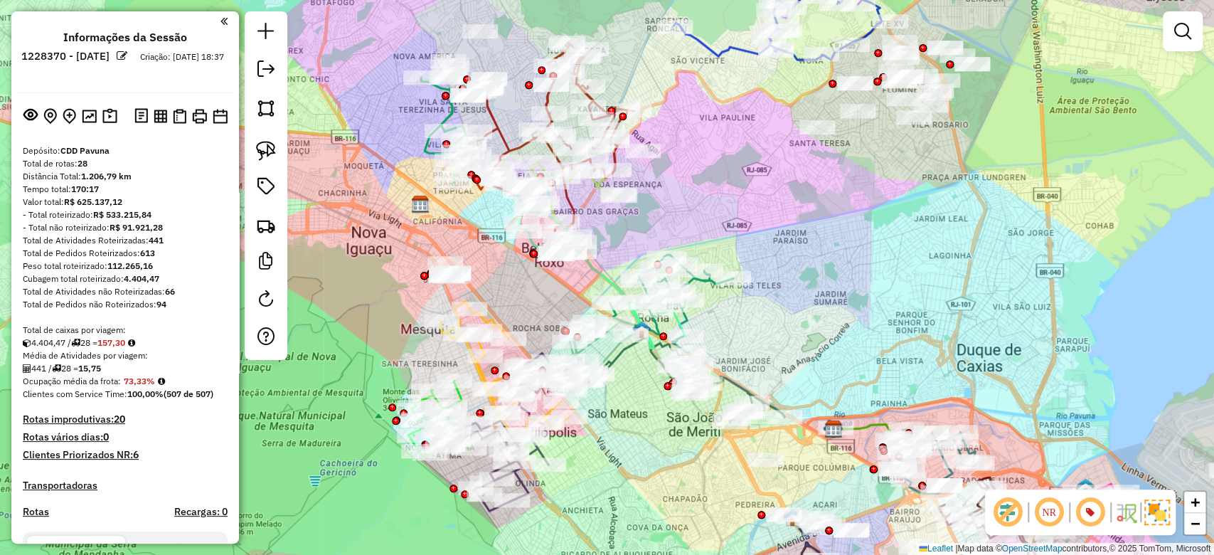
drag, startPoint x: 865, startPoint y: 223, endPoint x: 838, endPoint y: 206, distance: 32.4
click at [838, 206] on div "Janela de atendimento Grade de atendimento Capacidade Transportadoras Veículos …" at bounding box center [607, 277] width 1214 height 555
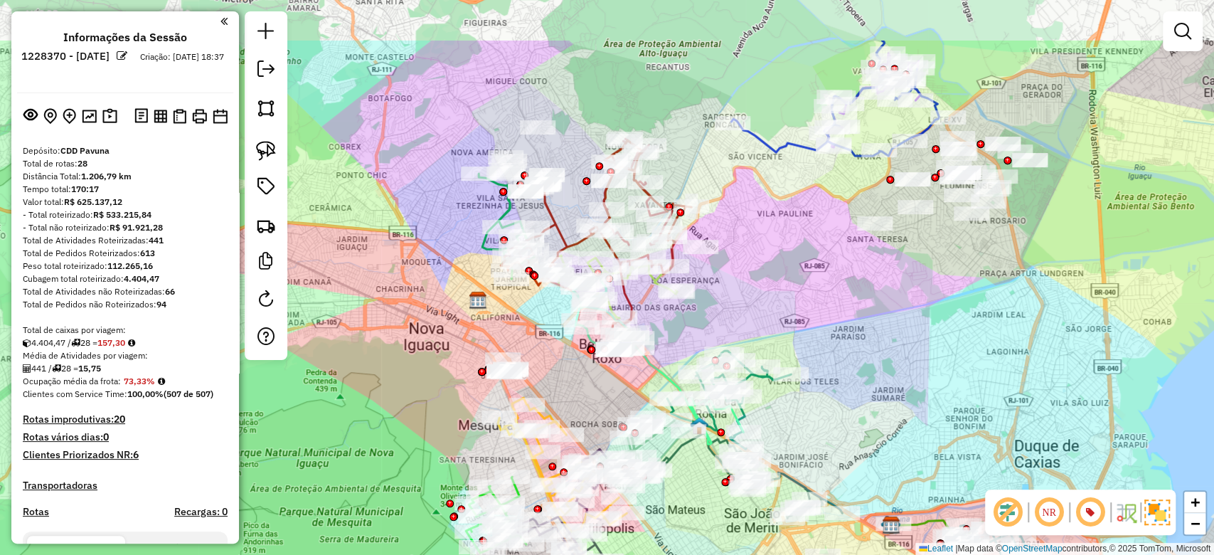
drag, startPoint x: 688, startPoint y: 193, endPoint x: 745, endPoint y: 288, distance: 111.4
click at [745, 288] on div "Janela de atendimento Grade de atendimento Capacidade Transportadoras Veículos …" at bounding box center [607, 277] width 1214 height 555
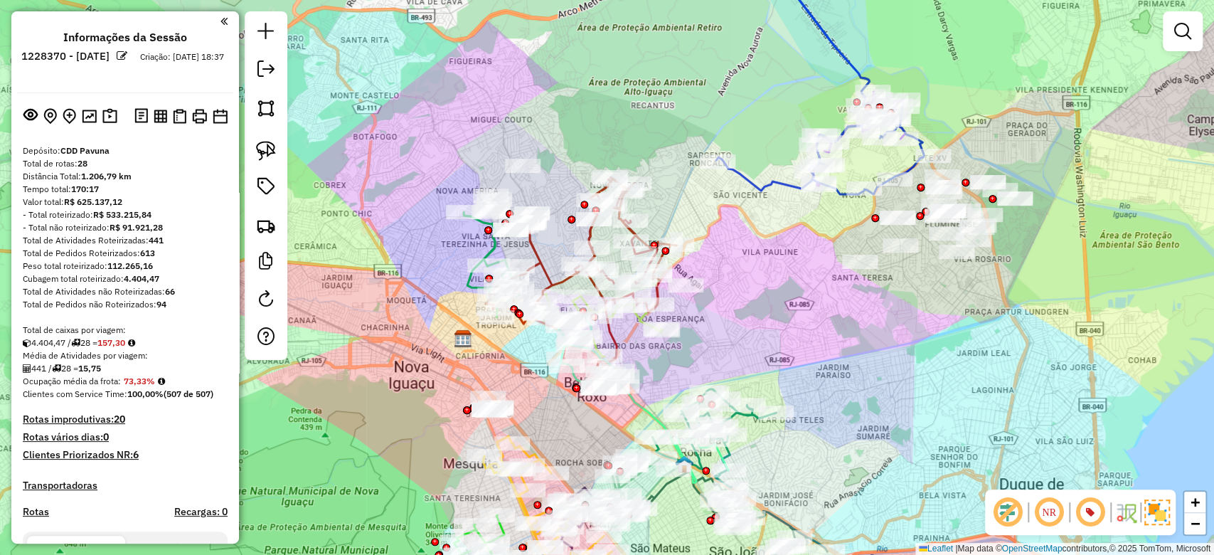
drag, startPoint x: 982, startPoint y: 282, endPoint x: 967, endPoint y: 321, distance: 41.2
click at [967, 321] on div "Janela de atendimento Grade de atendimento Capacidade Transportadoras Veículos …" at bounding box center [607, 277] width 1214 height 555
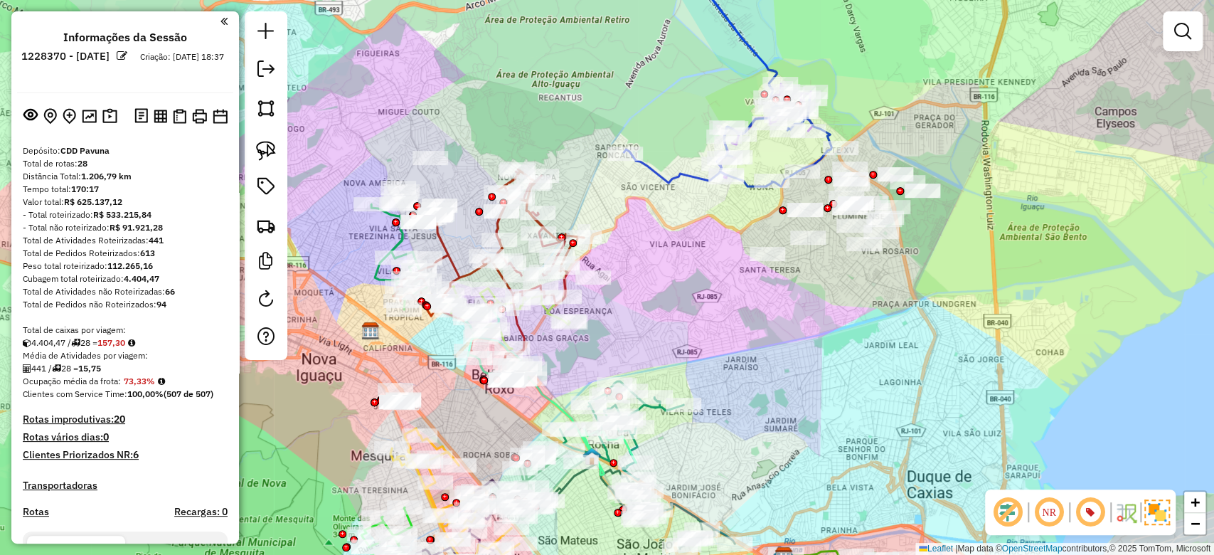
drag, startPoint x: 826, startPoint y: 321, endPoint x: 729, endPoint y: 317, distance: 96.8
click at [729, 317] on div "Janela de atendimento Grade de atendimento Capacidade Transportadoras Veículos …" at bounding box center [607, 277] width 1214 height 555
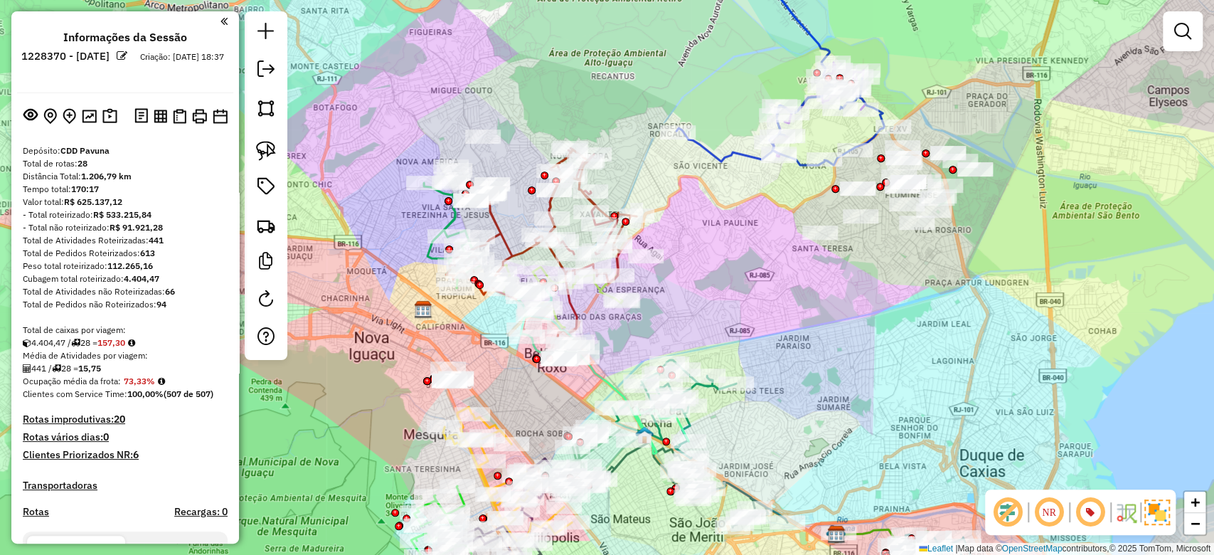
drag, startPoint x: 668, startPoint y: 333, endPoint x: 731, endPoint y: 307, distance: 68.3
click at [731, 307] on div "Janela de atendimento Grade de atendimento Capacidade Transportadoras Veículos …" at bounding box center [607, 277] width 1214 height 555
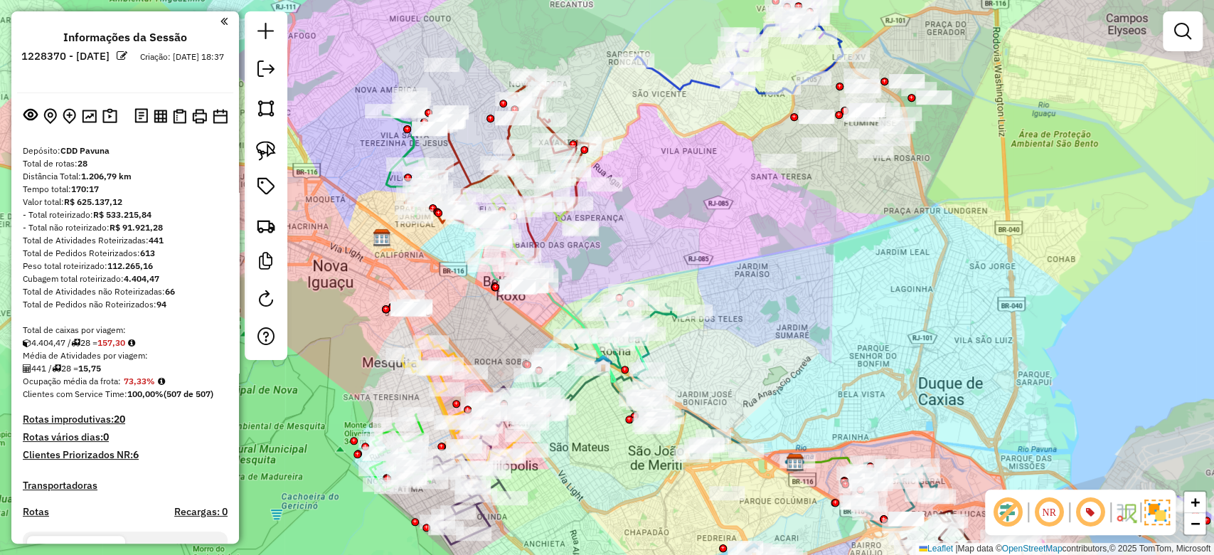
drag, startPoint x: 817, startPoint y: 276, endPoint x: 728, endPoint y: 237, distance: 97.8
click at [728, 237] on div "Janela de atendimento Grade de atendimento Capacidade Transportadoras Veículos …" at bounding box center [607, 277] width 1214 height 555
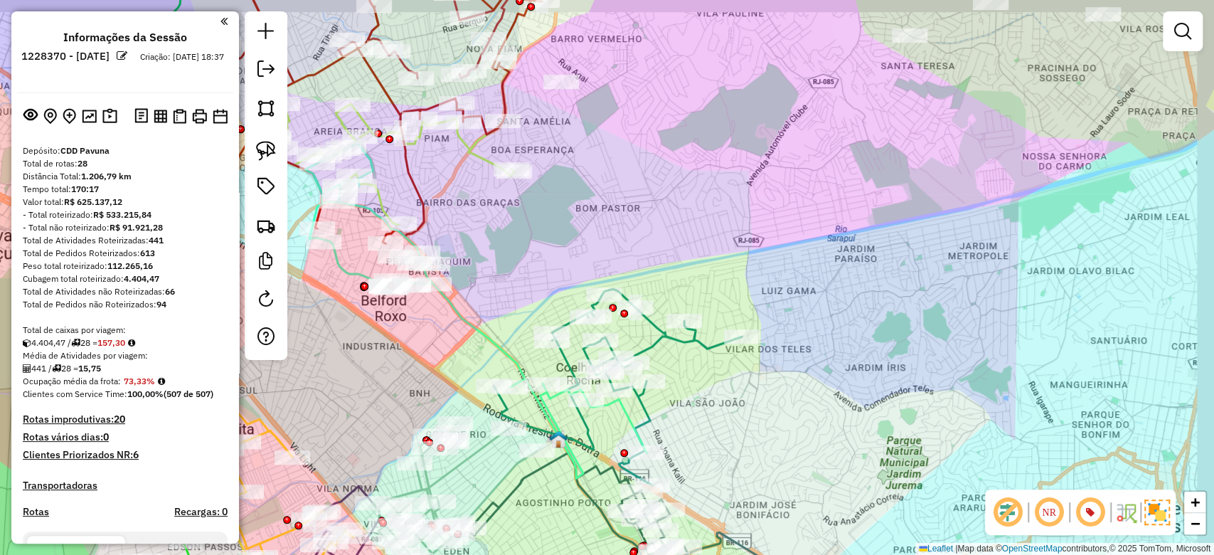
drag, startPoint x: 802, startPoint y: 259, endPoint x: 745, endPoint y: 286, distance: 63.0
click at [746, 287] on div "Janela de atendimento Grade de atendimento Capacidade Transportadoras Veículos …" at bounding box center [607, 277] width 1214 height 555
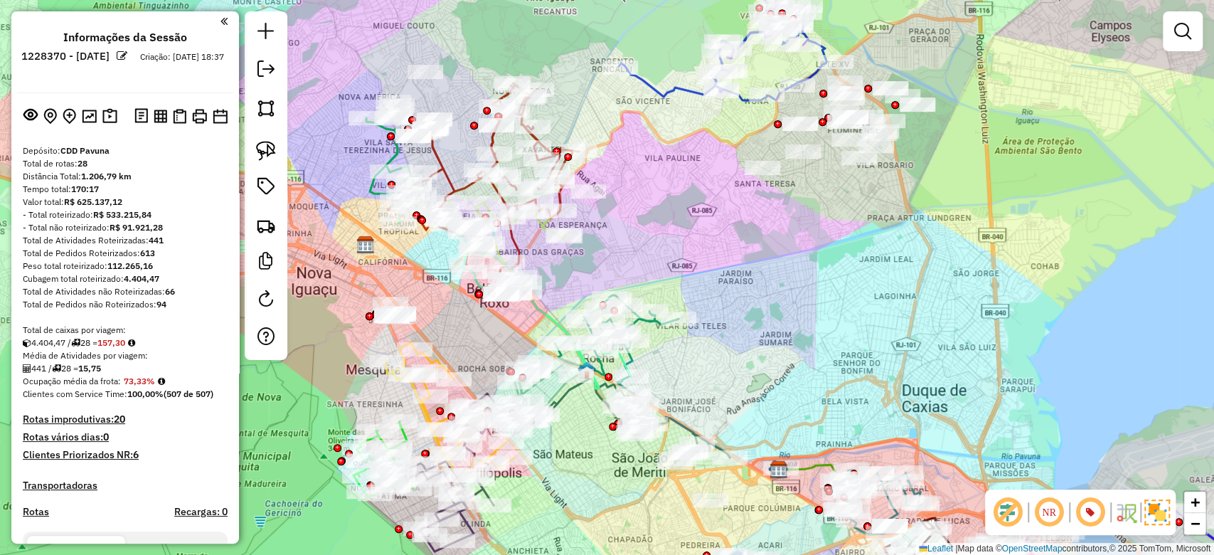
drag, startPoint x: 778, startPoint y: 255, endPoint x: 735, endPoint y: 244, distance: 44.9
click at [735, 244] on div "Janela de atendimento Grade de atendimento Capacidade Transportadoras Veículos …" at bounding box center [607, 277] width 1214 height 555
